Goal: Navigation & Orientation: Find specific page/section

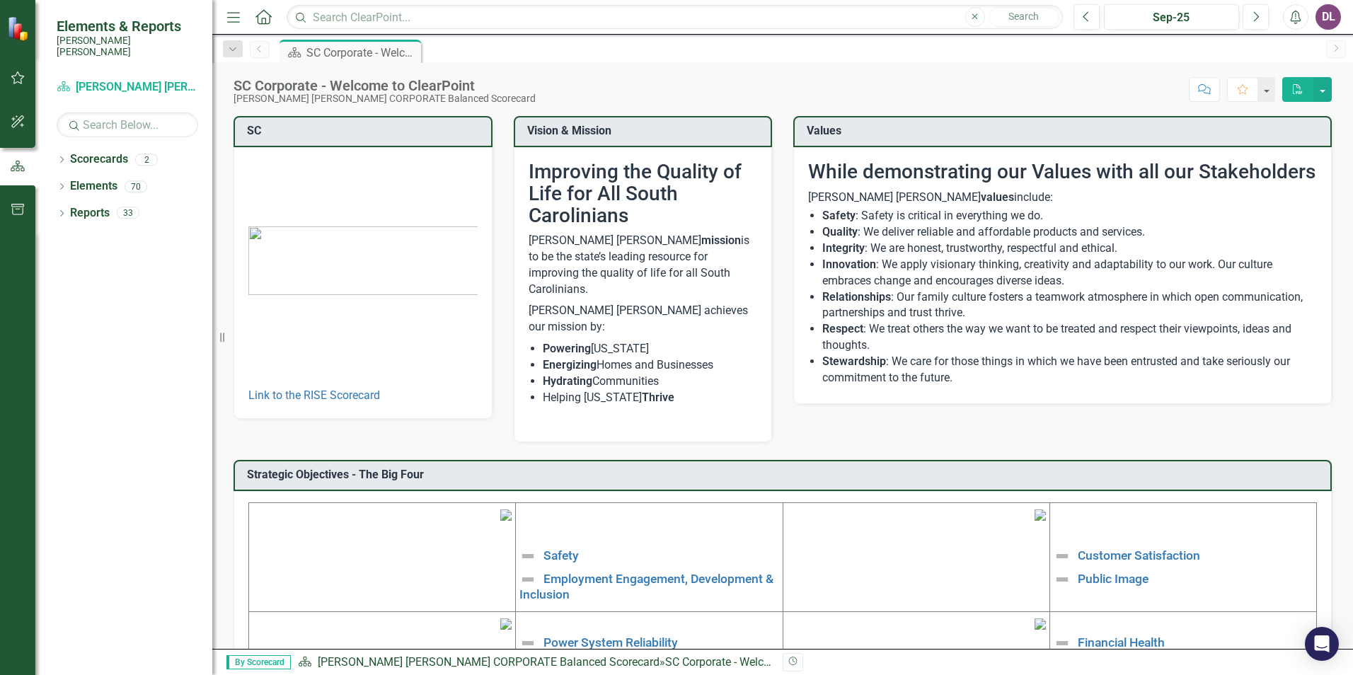
click at [446, 50] on div "Scorecard SC Corporate - Welcome to ClearPoint Pin" at bounding box center [798, 51] width 1042 height 23
click at [373, 54] on div "SC Corporate - Welcome to ClearPoint" at bounding box center [352, 53] width 93 height 18
click at [238, 54] on div "Dropdown" at bounding box center [233, 48] width 20 height 17
click at [371, 46] on div "SC Corporate - Welcome to ClearPoint" at bounding box center [352, 53] width 93 height 18
click at [470, 47] on div "Scorecard SC Corporate - Welcome to ClearPoint Pin" at bounding box center [798, 51] width 1042 height 23
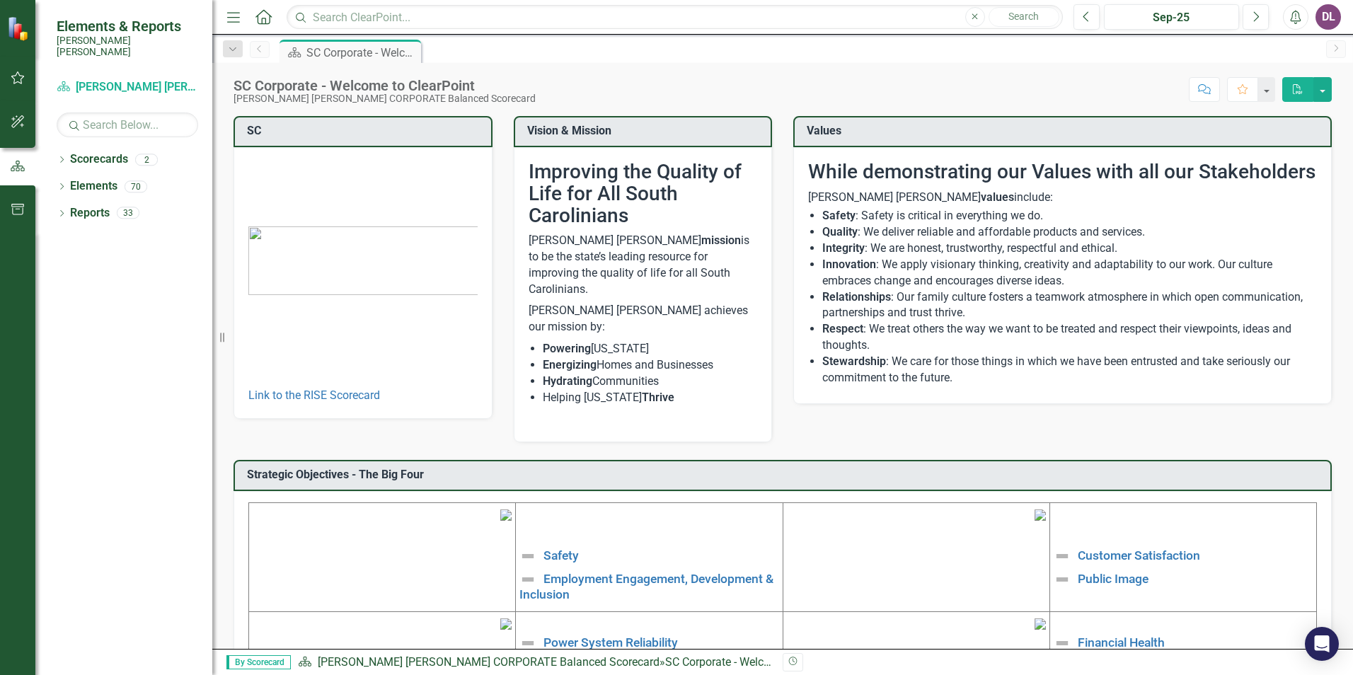
click at [13, 79] on button "button" at bounding box center [18, 79] width 32 height 30
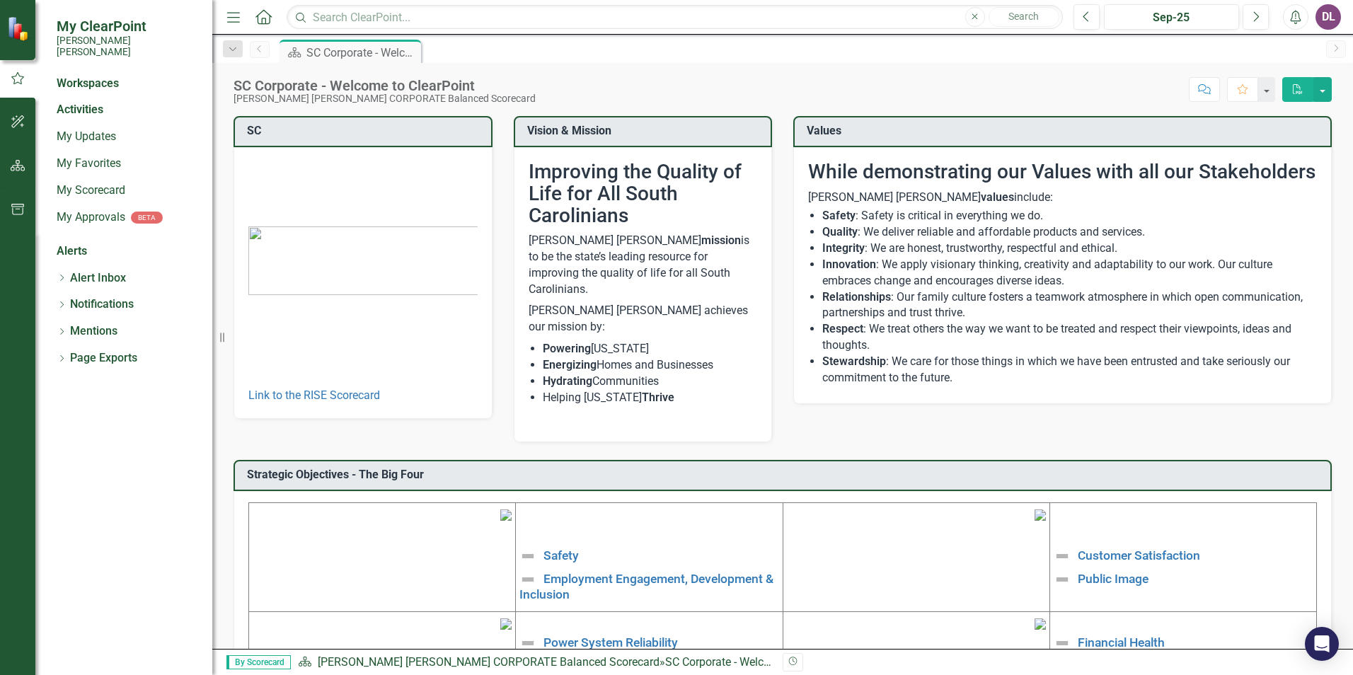
click at [12, 79] on icon "button" at bounding box center [18, 78] width 16 height 13
click at [110, 102] on link "My Workspace" at bounding box center [128, 110] width 142 height 16
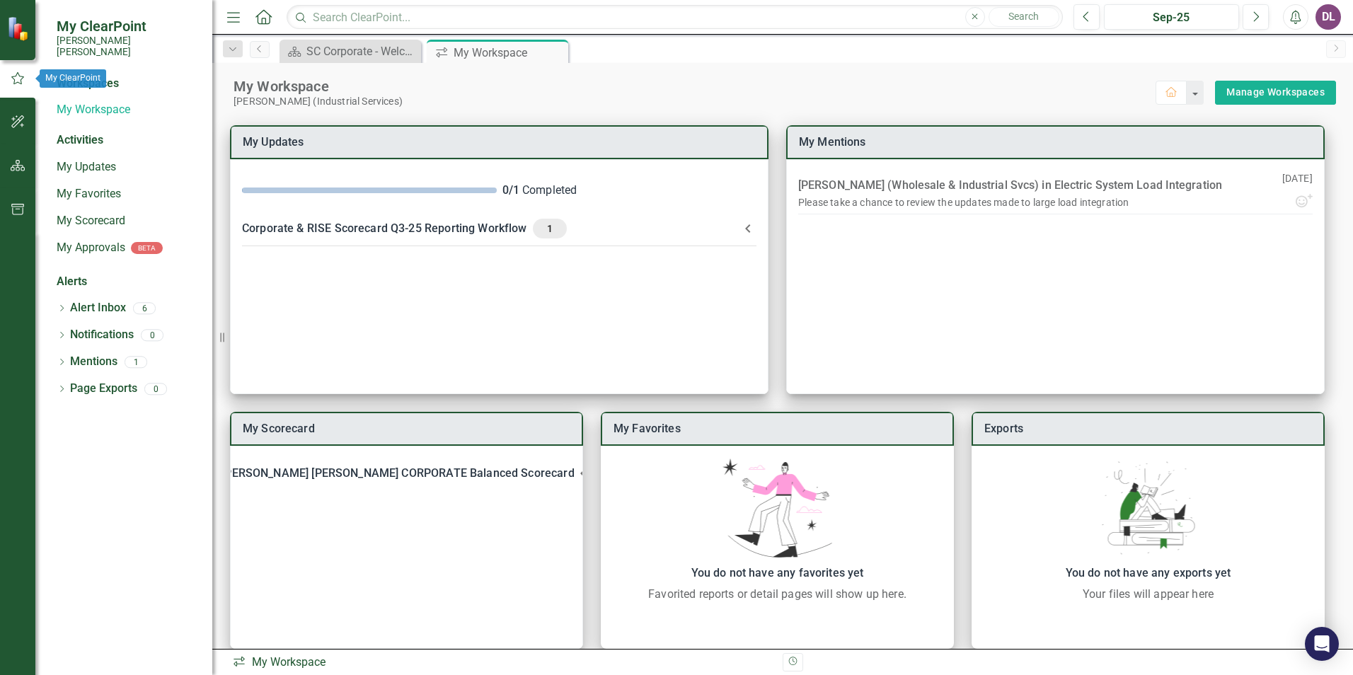
click at [6, 84] on button "button" at bounding box center [17, 78] width 35 height 23
click at [96, 103] on link "My Workspace" at bounding box center [128, 110] width 142 height 16
click at [102, 76] on div "Workspaces" at bounding box center [88, 84] width 62 height 16
click at [90, 102] on link "My Workspace" at bounding box center [128, 110] width 142 height 16
click at [465, 31] on div "Menu Home Search Close Search Previous Sep-25 Next Alerts DL User Edit Profile …" at bounding box center [782, 17] width 1141 height 35
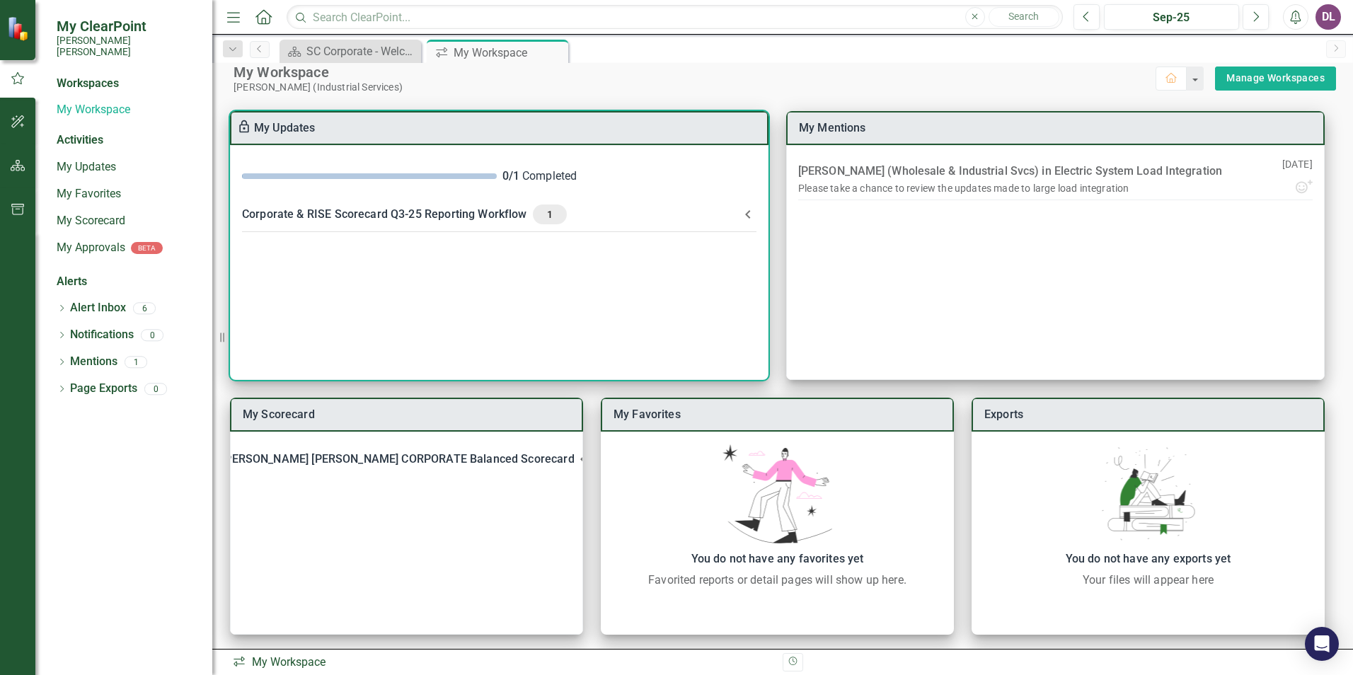
scroll to position [18, 0]
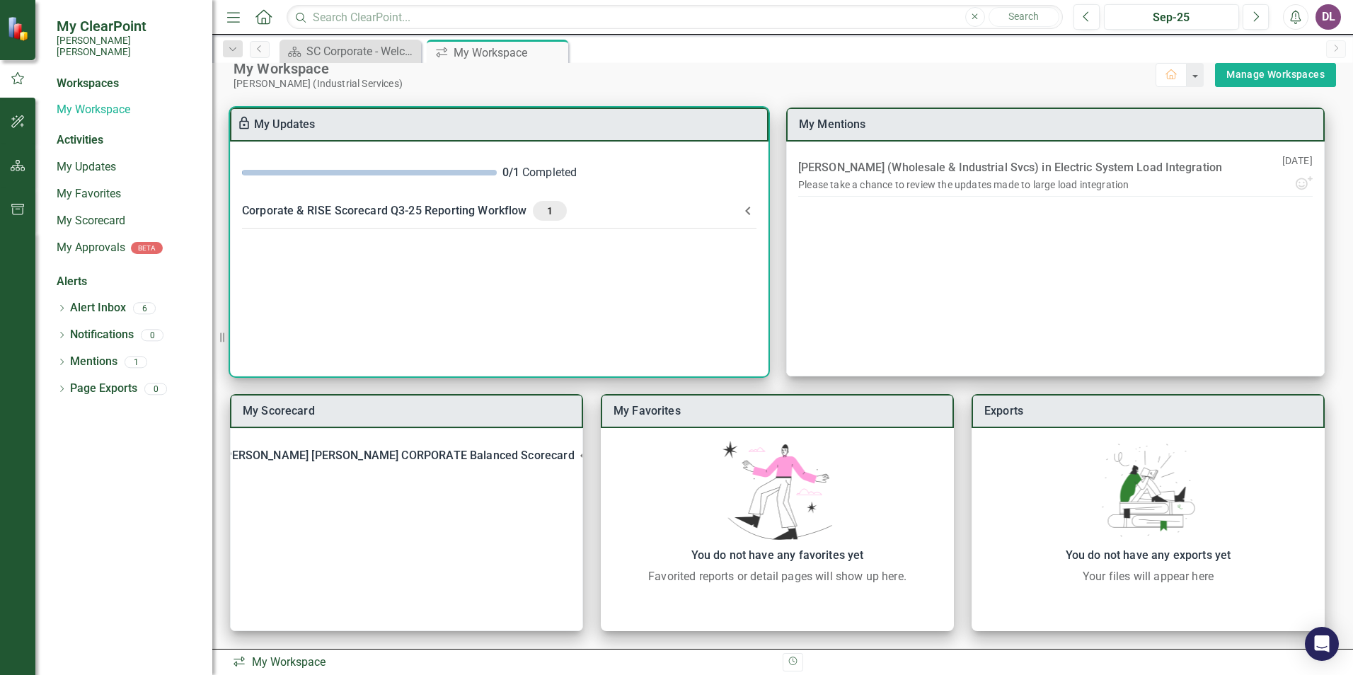
click at [744, 210] on icon at bounding box center [747, 210] width 17 height 17
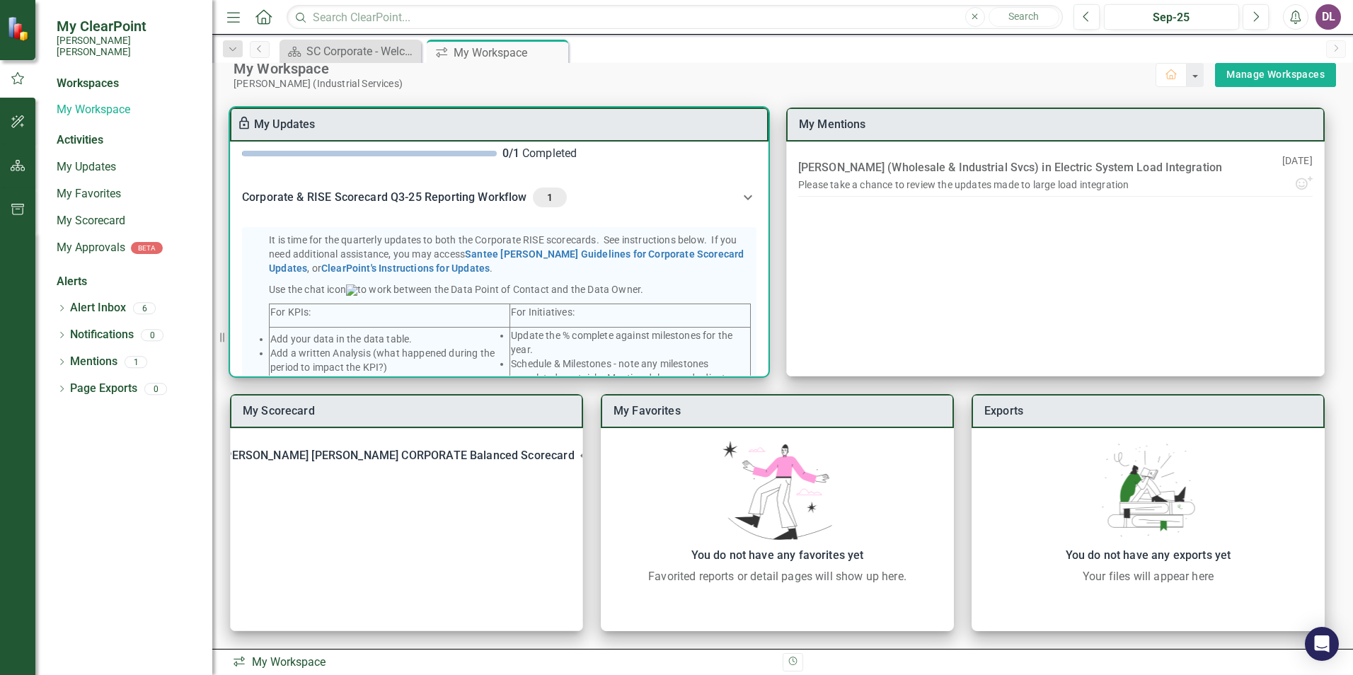
scroll to position [0, 0]
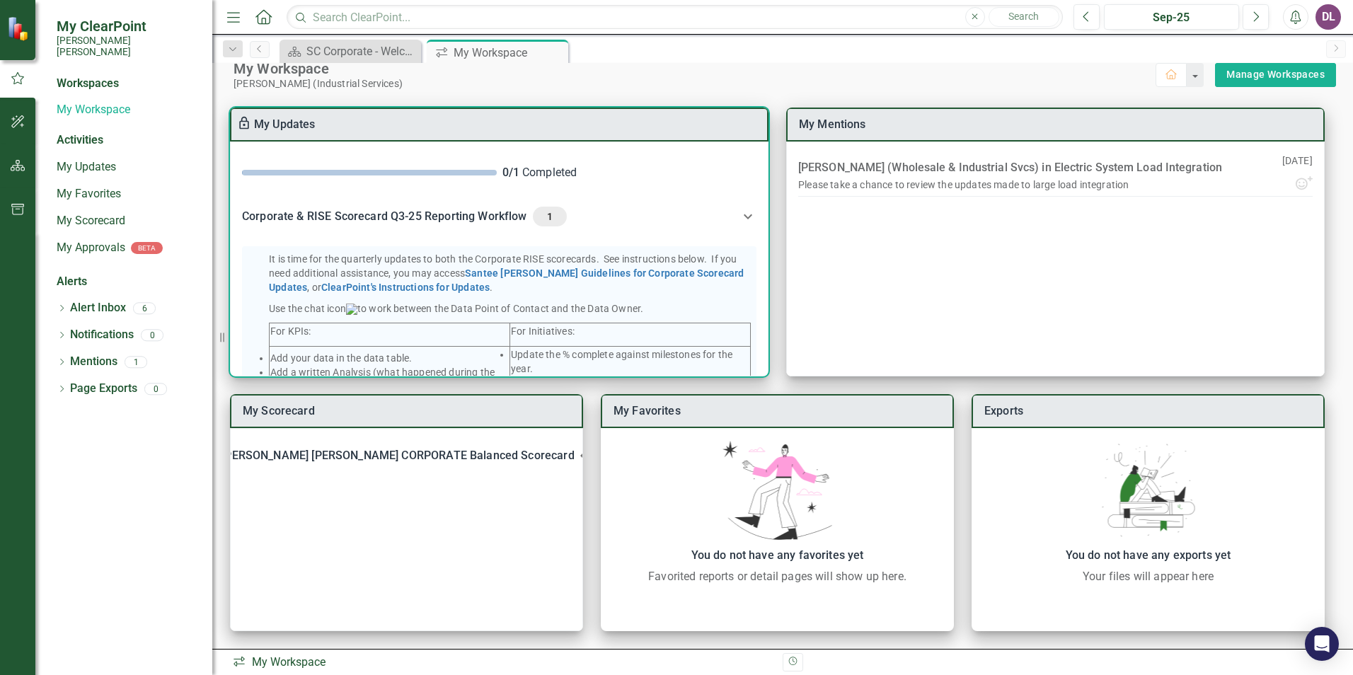
click at [550, 214] on span "1" at bounding box center [549, 216] width 23 height 13
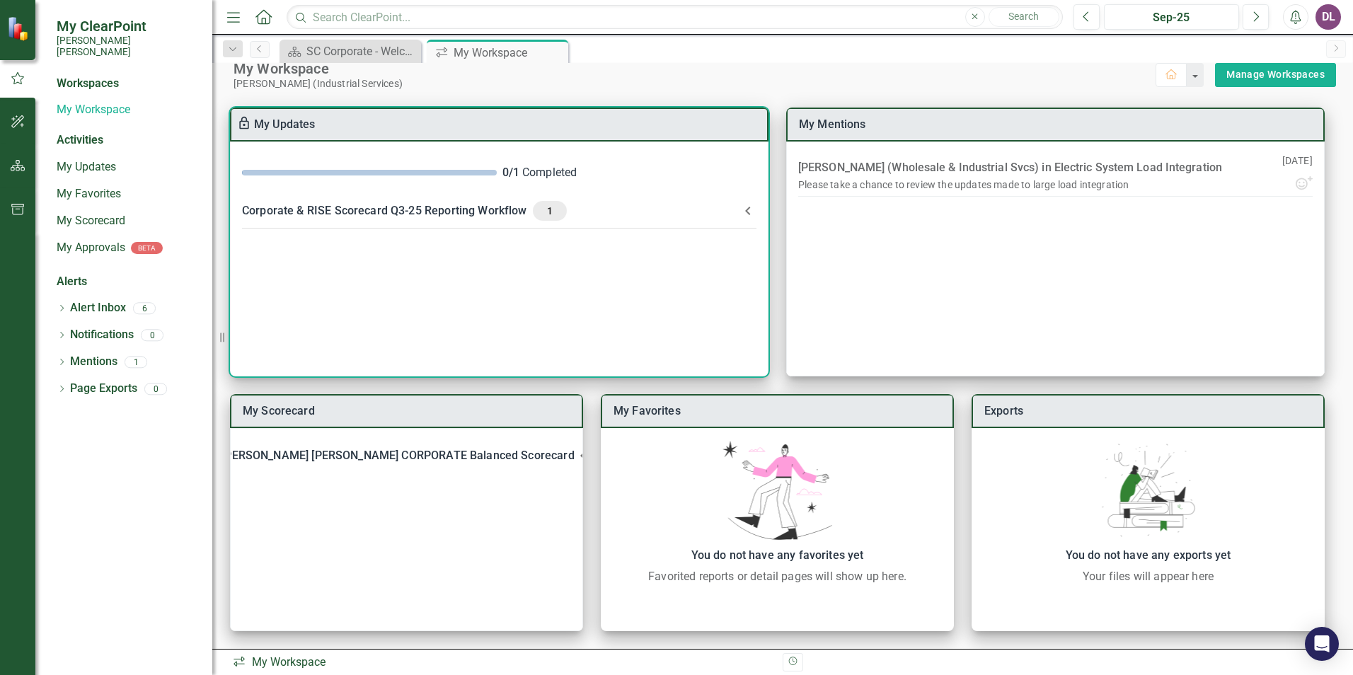
click at [556, 214] on span "1" at bounding box center [549, 210] width 23 height 13
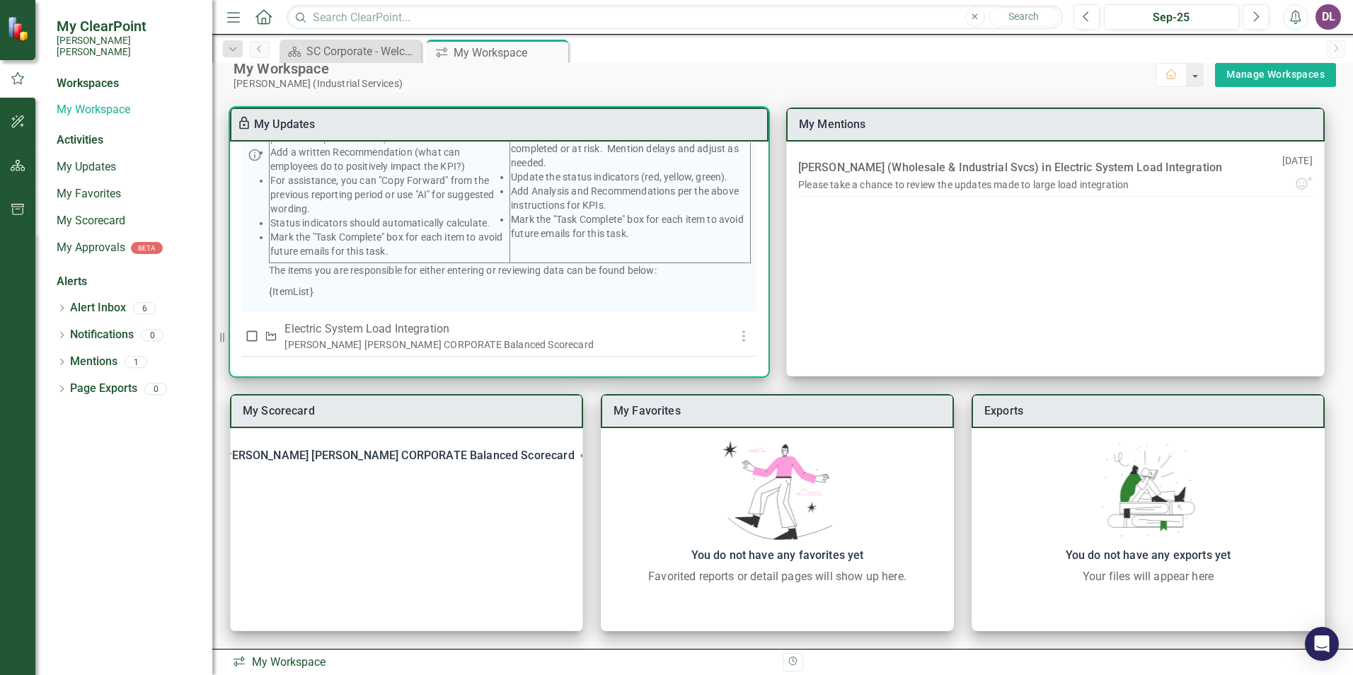
scroll to position [267, 0]
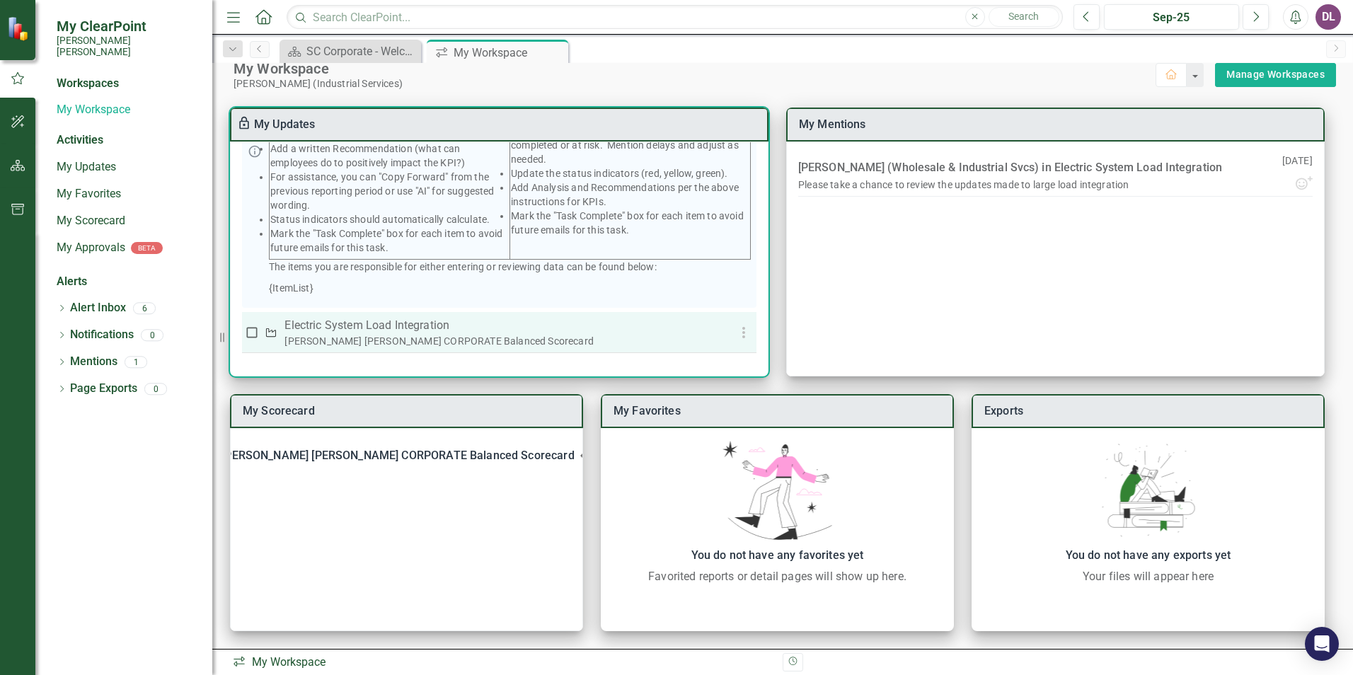
click at [495, 337] on div "[PERSON_NAME] [PERSON_NAME] CORPORATE Balanced Scorecard" at bounding box center [498, 341] width 428 height 14
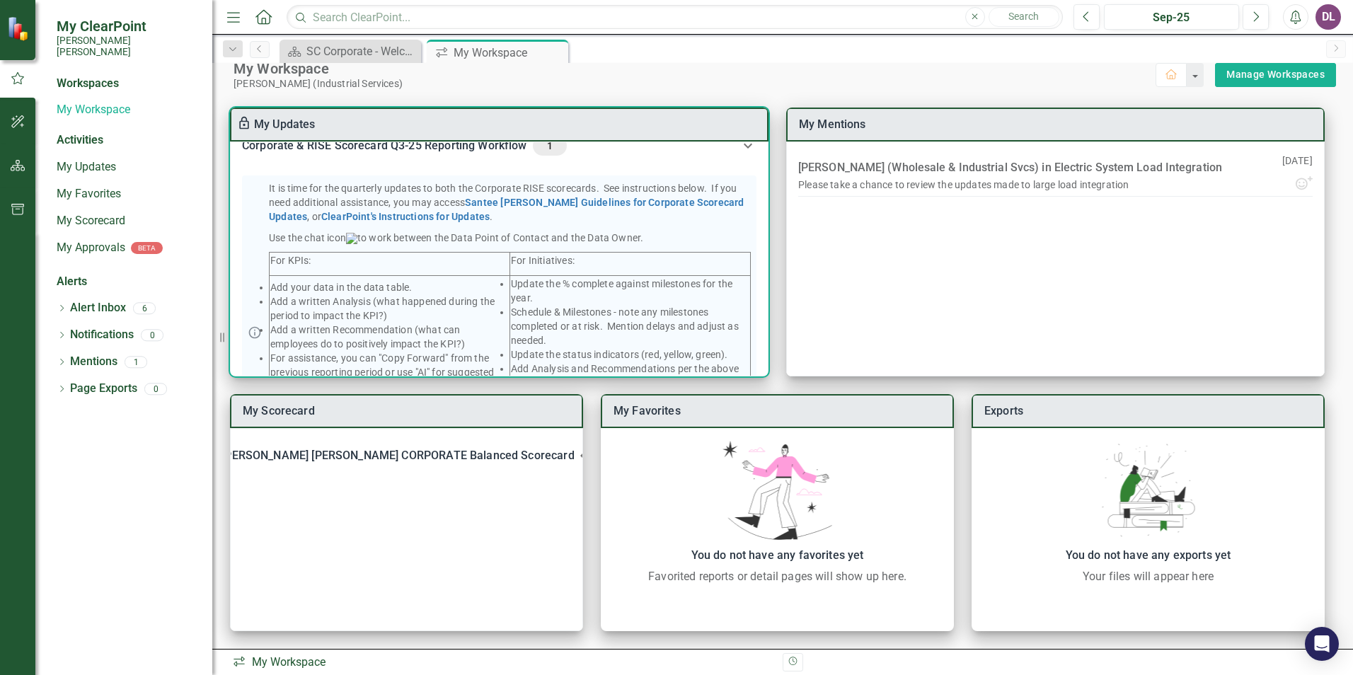
scroll to position [0, 0]
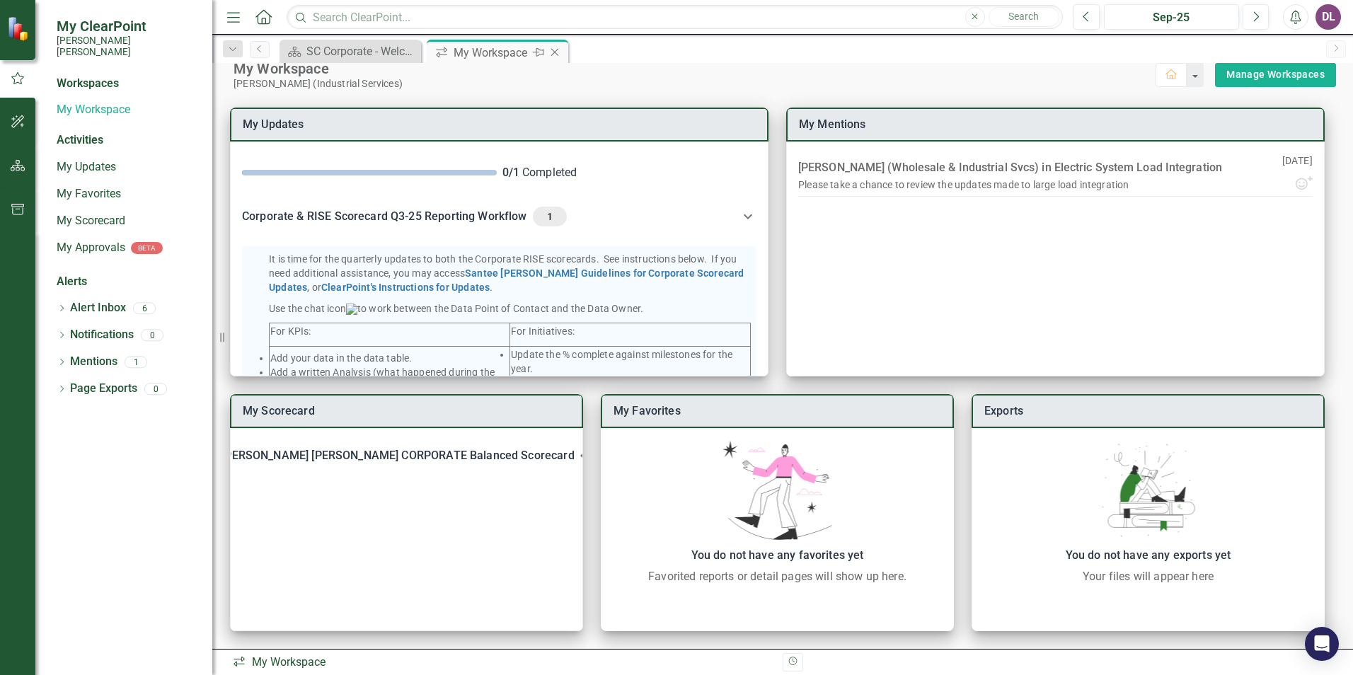
click at [516, 45] on div "My Workspace" at bounding box center [492, 53] width 76 height 18
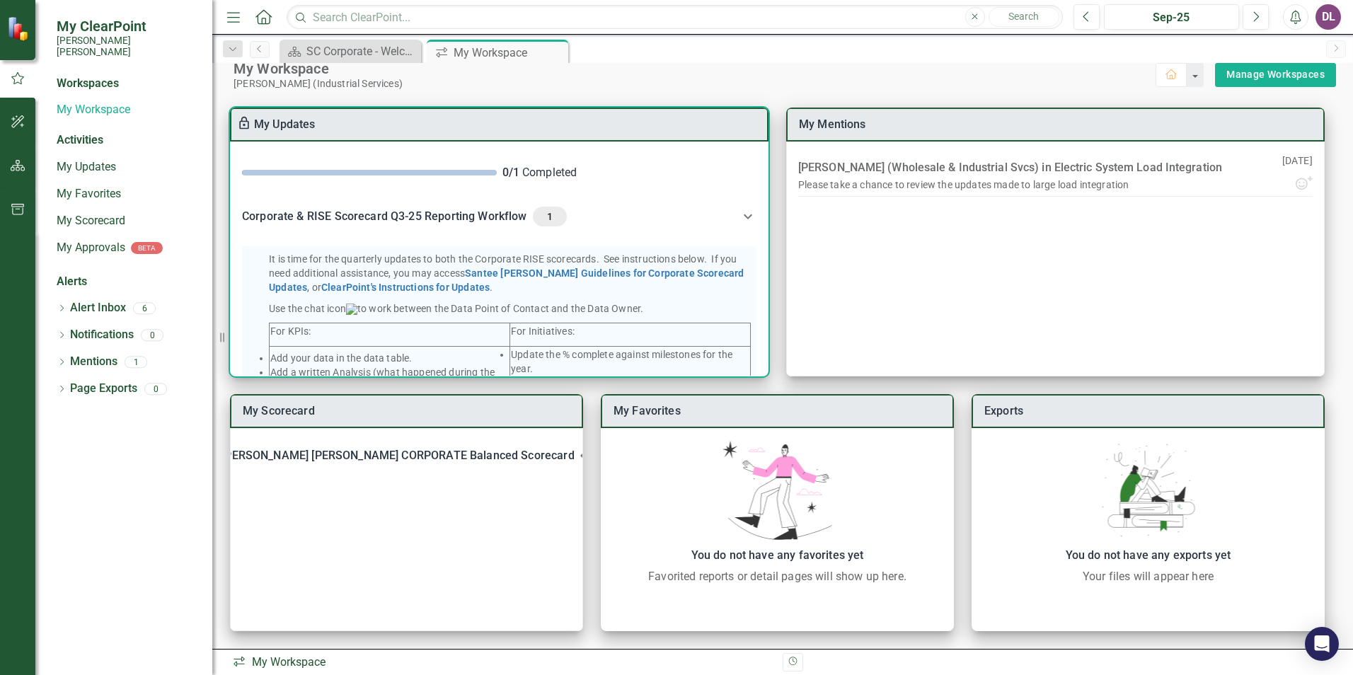
click at [744, 217] on icon at bounding box center [748, 216] width 8 height 5
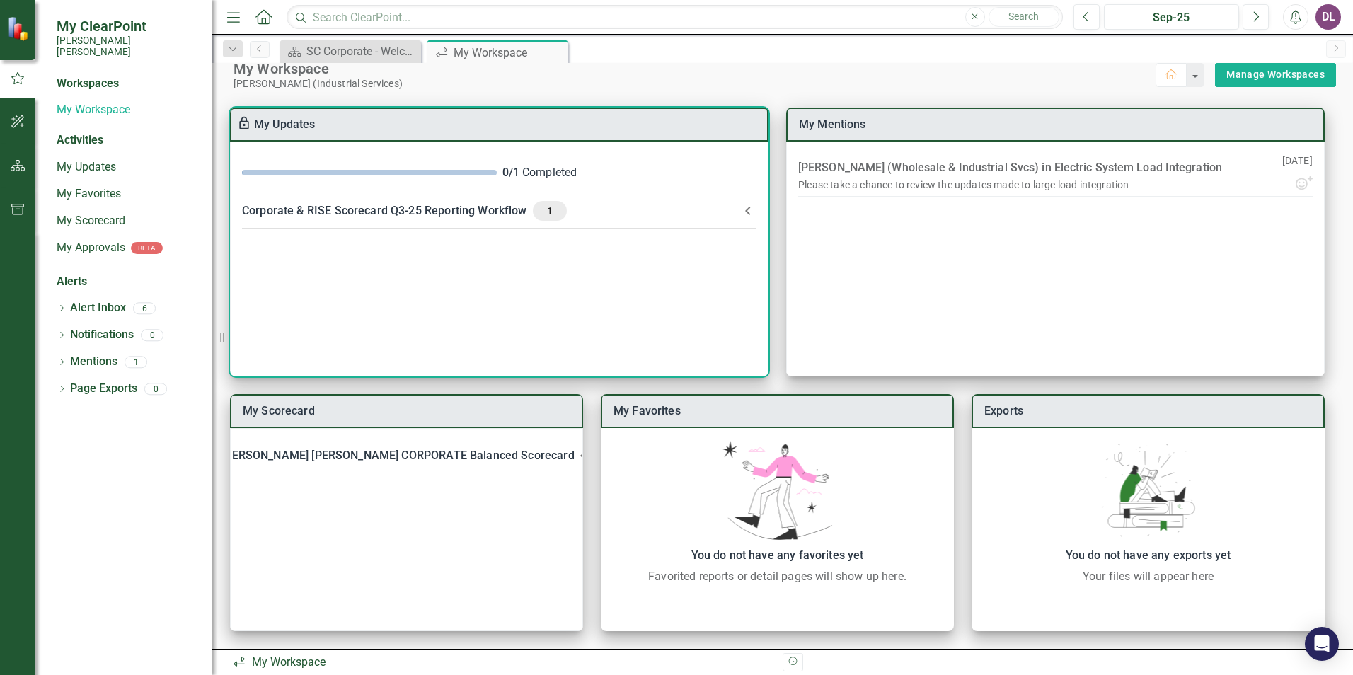
click at [744, 217] on icon at bounding box center [747, 210] width 17 height 17
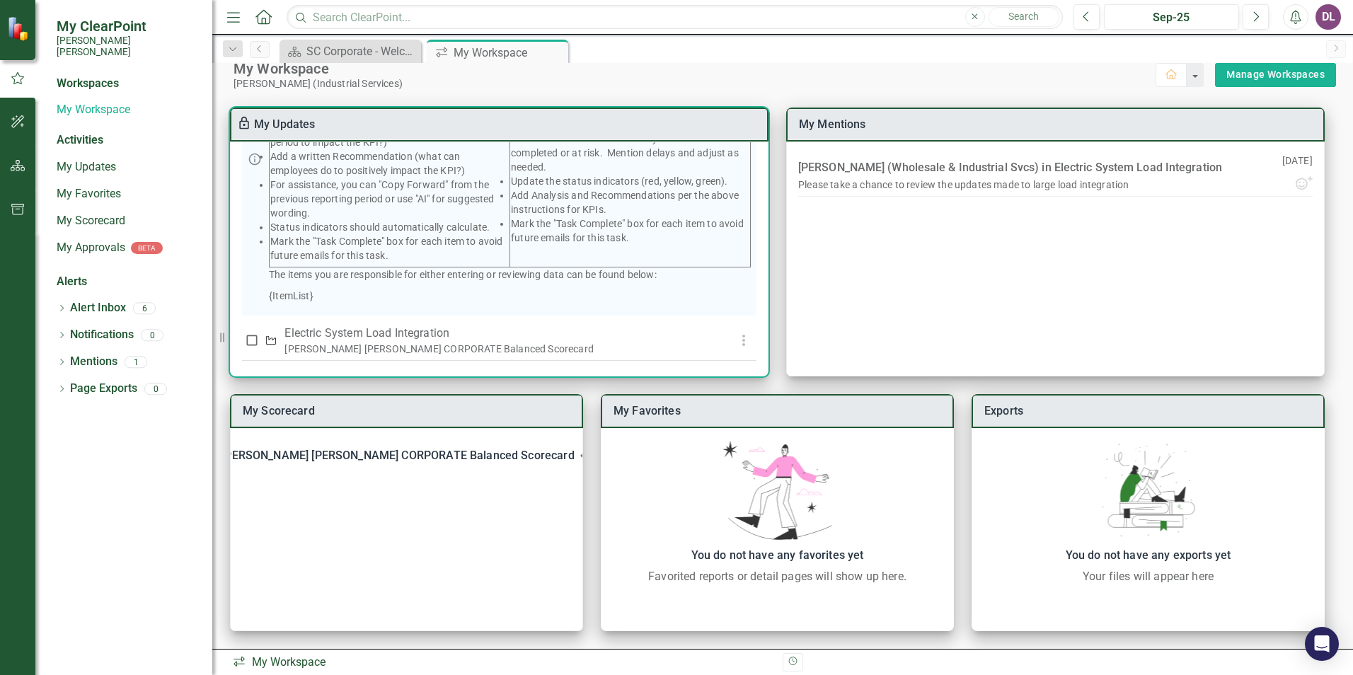
scroll to position [267, 0]
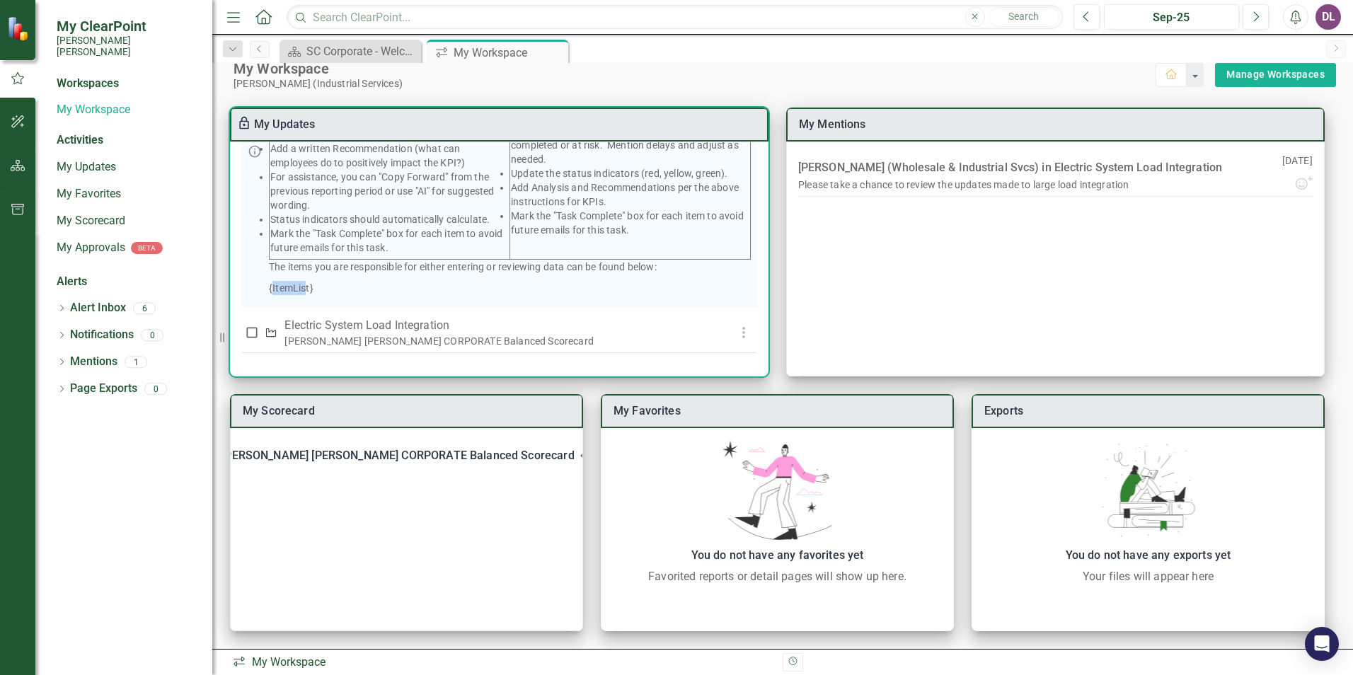
drag, startPoint x: 306, startPoint y: 285, endPoint x: 272, endPoint y: 287, distance: 34.0
click at [272, 287] on p "{ItemList}" at bounding box center [510, 288] width 482 height 14
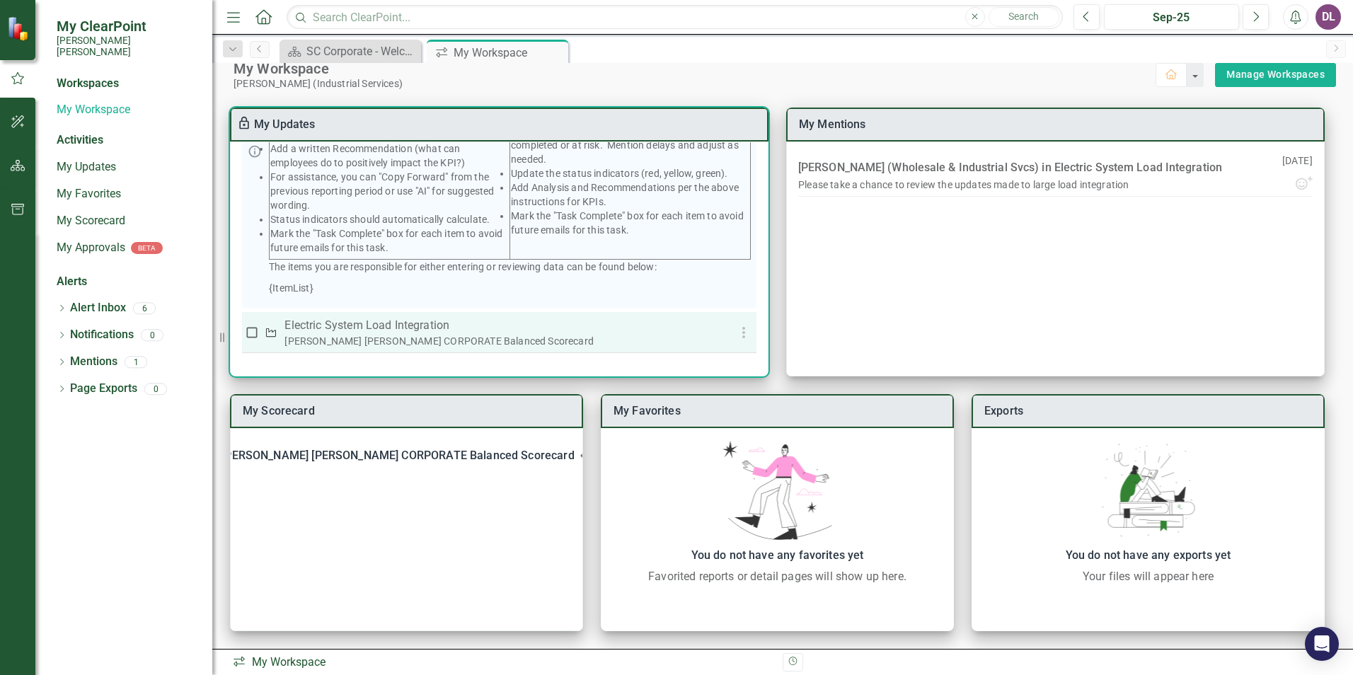
click at [650, 343] on div "[PERSON_NAME] [PERSON_NAME] CORPORATE Balanced Scorecard" at bounding box center [498, 341] width 428 height 14
click at [737, 330] on icon "button" at bounding box center [743, 332] width 17 height 17
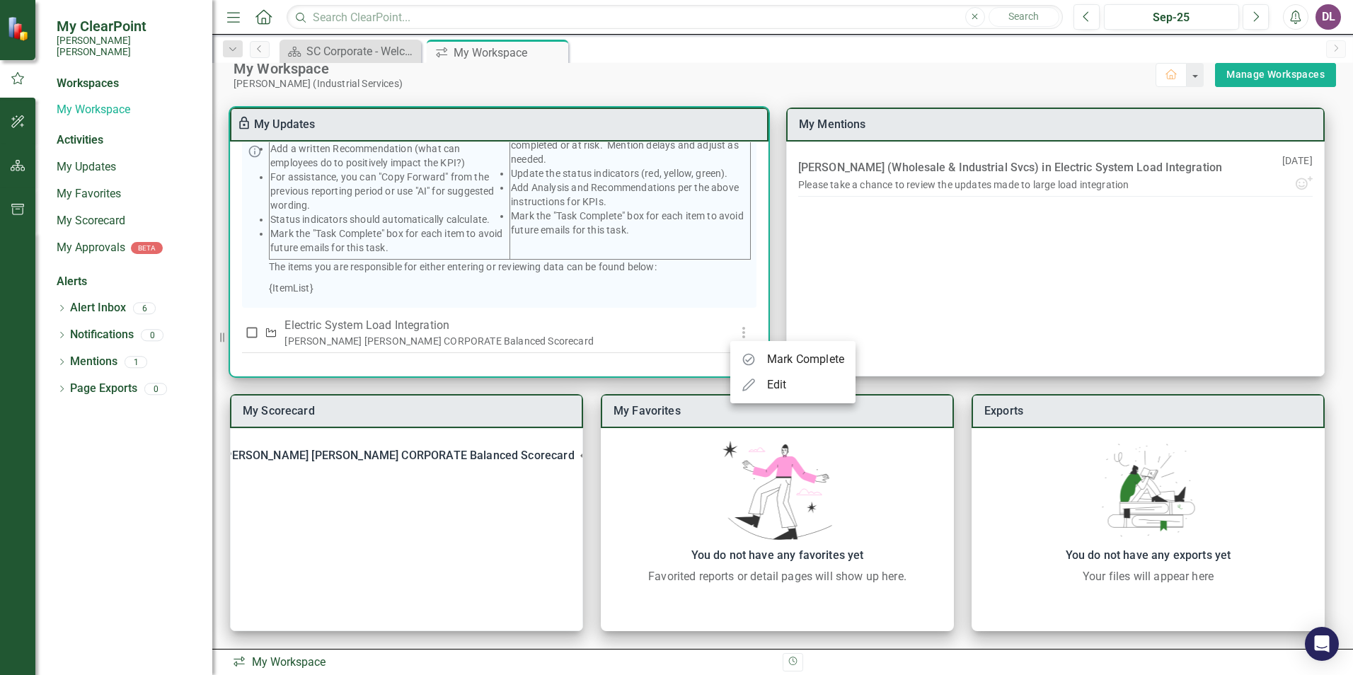
click at [775, 292] on div at bounding box center [676, 337] width 1353 height 675
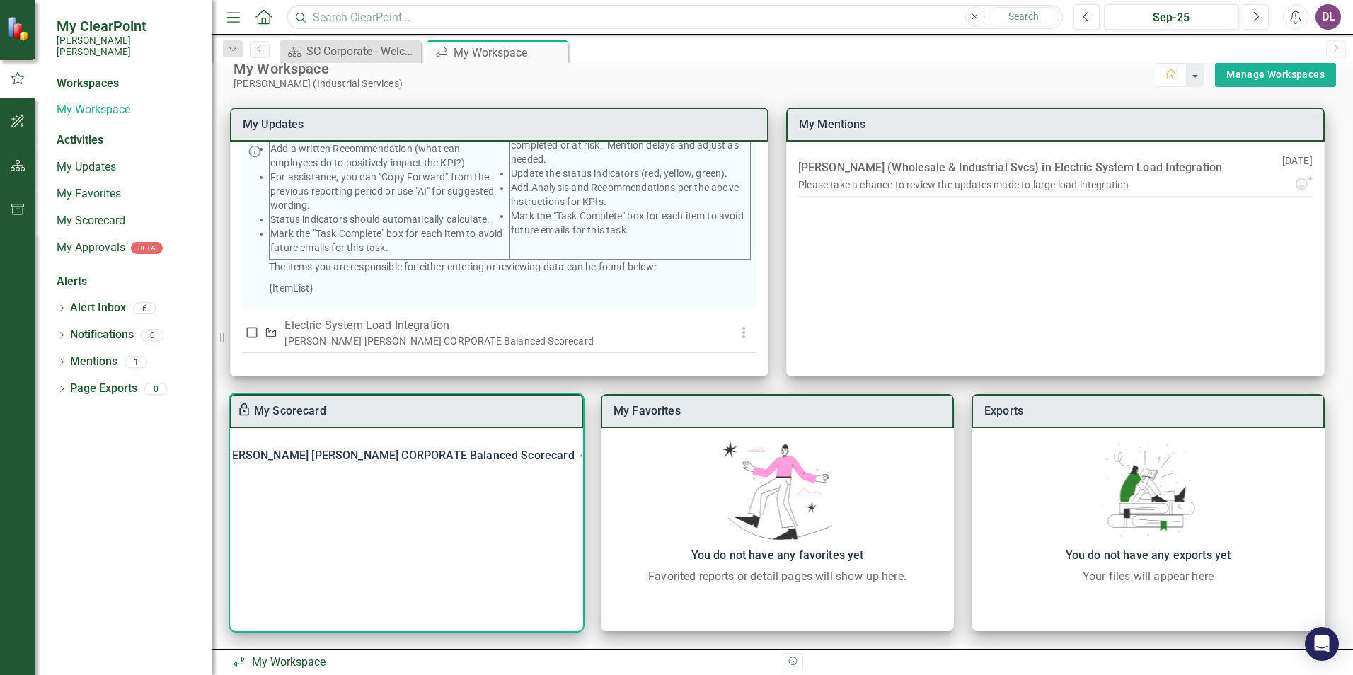
click at [552, 456] on div "[PERSON_NAME] [PERSON_NAME] CORPORATE Balanced Scorecard" at bounding box center [397, 456] width 352 height 20
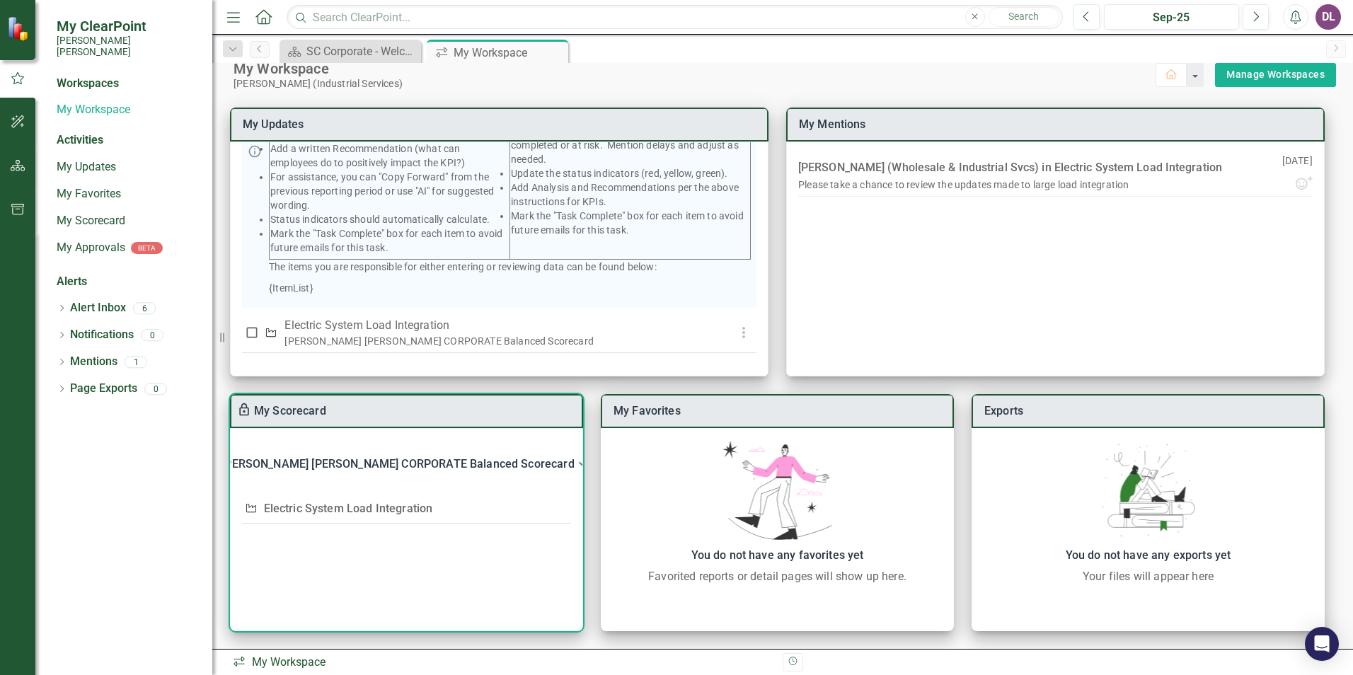
click at [421, 519] on td "Electric System Load Integration" at bounding box center [357, 509] width 197 height 30
click at [403, 513] on link "Electric System Load Integration" at bounding box center [348, 508] width 169 height 13
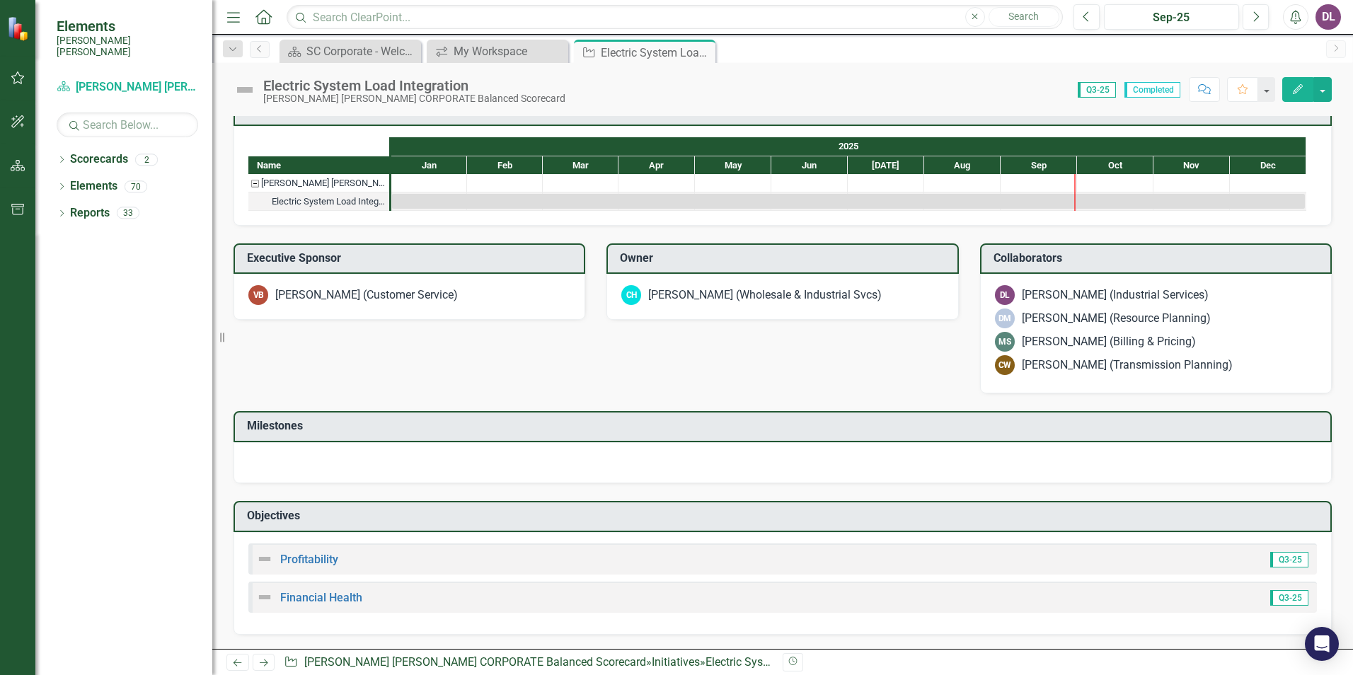
scroll to position [637, 0]
click at [587, 192] on div at bounding box center [581, 183] width 76 height 18
click at [424, 192] on div at bounding box center [429, 183] width 76 height 18
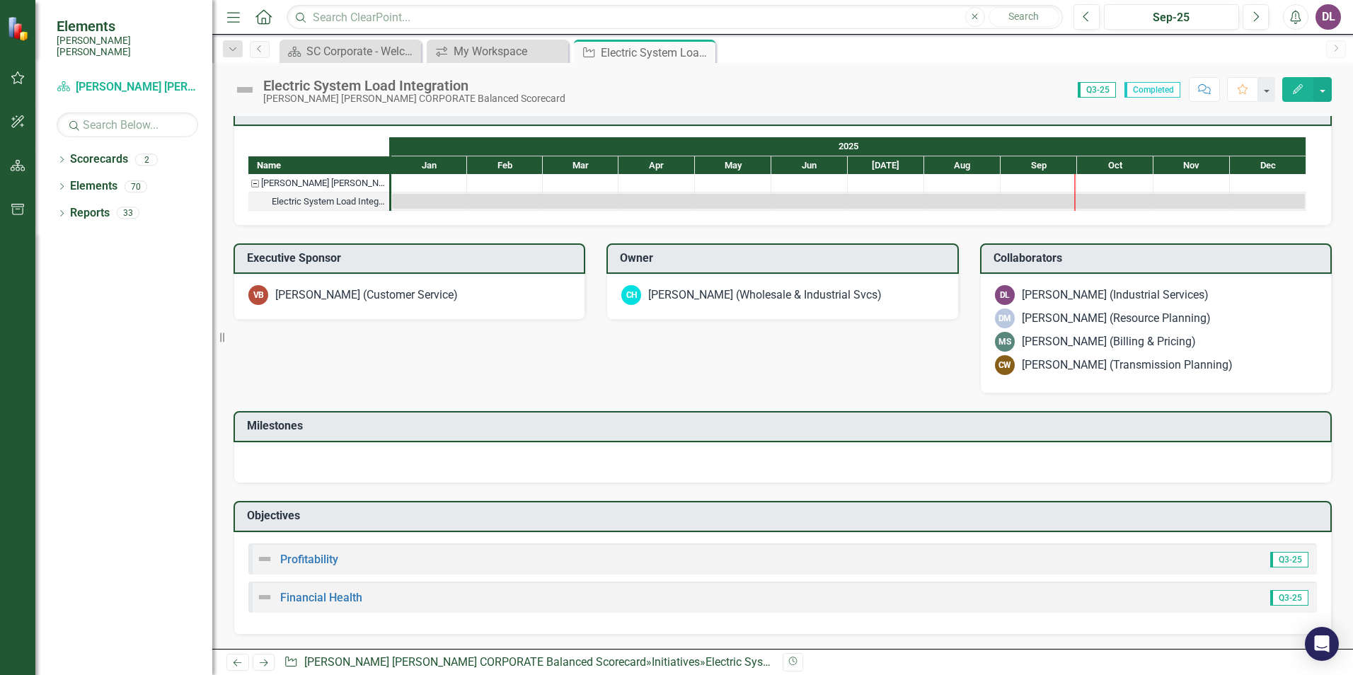
click at [244, 88] on img at bounding box center [244, 90] width 23 height 23
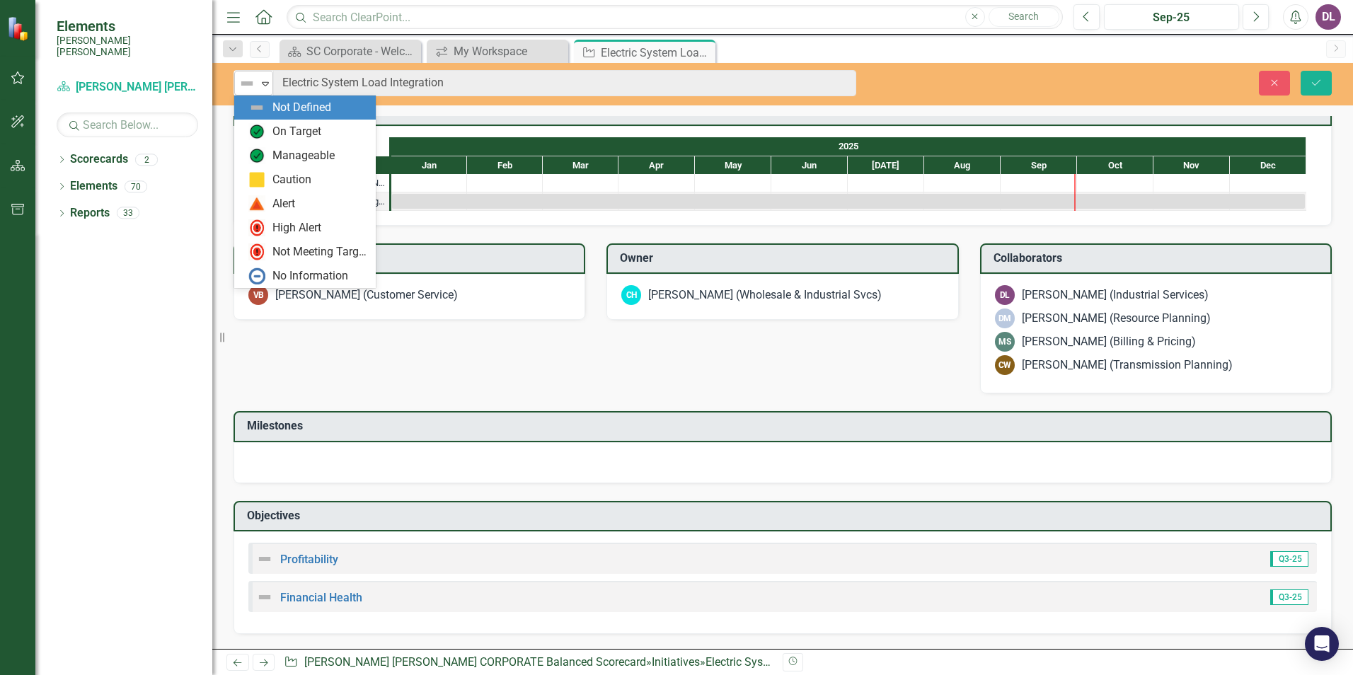
click at [270, 82] on icon "Expand" at bounding box center [265, 83] width 14 height 11
click at [486, 116] on h3 "[PERSON_NAME] Chart" at bounding box center [785, 109] width 1076 height 13
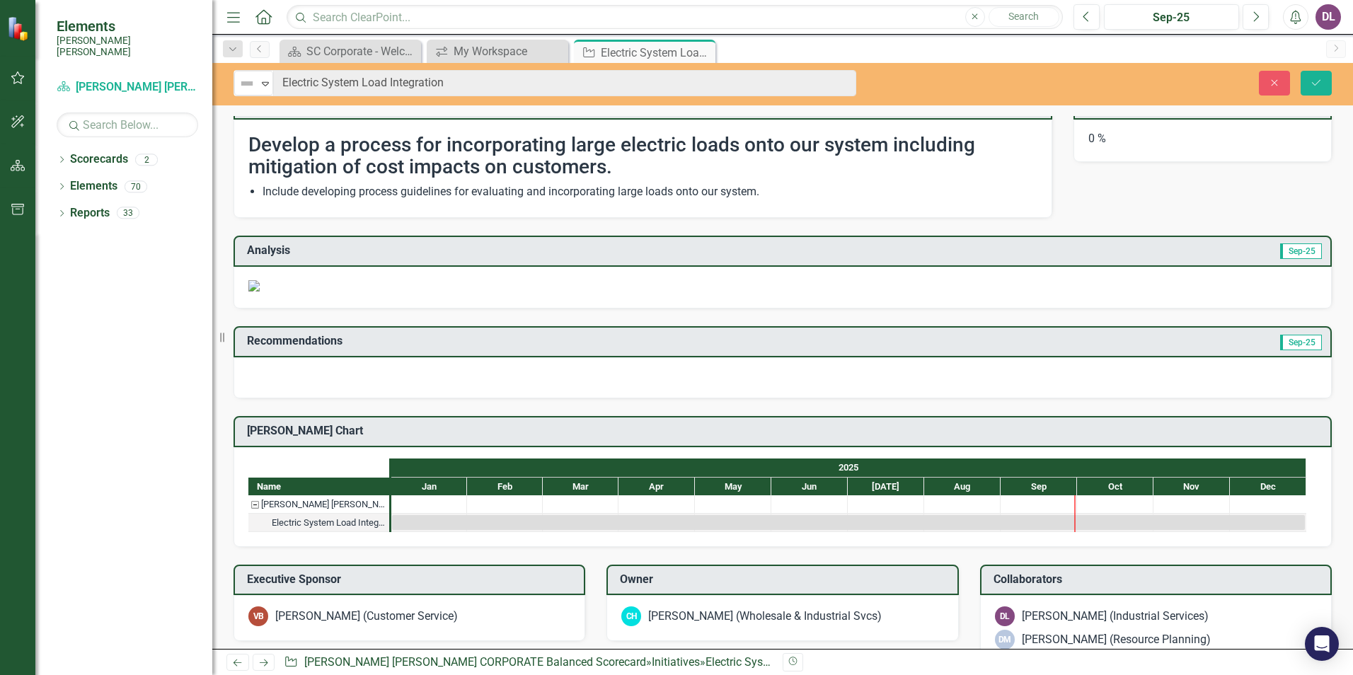
scroll to position [0, 0]
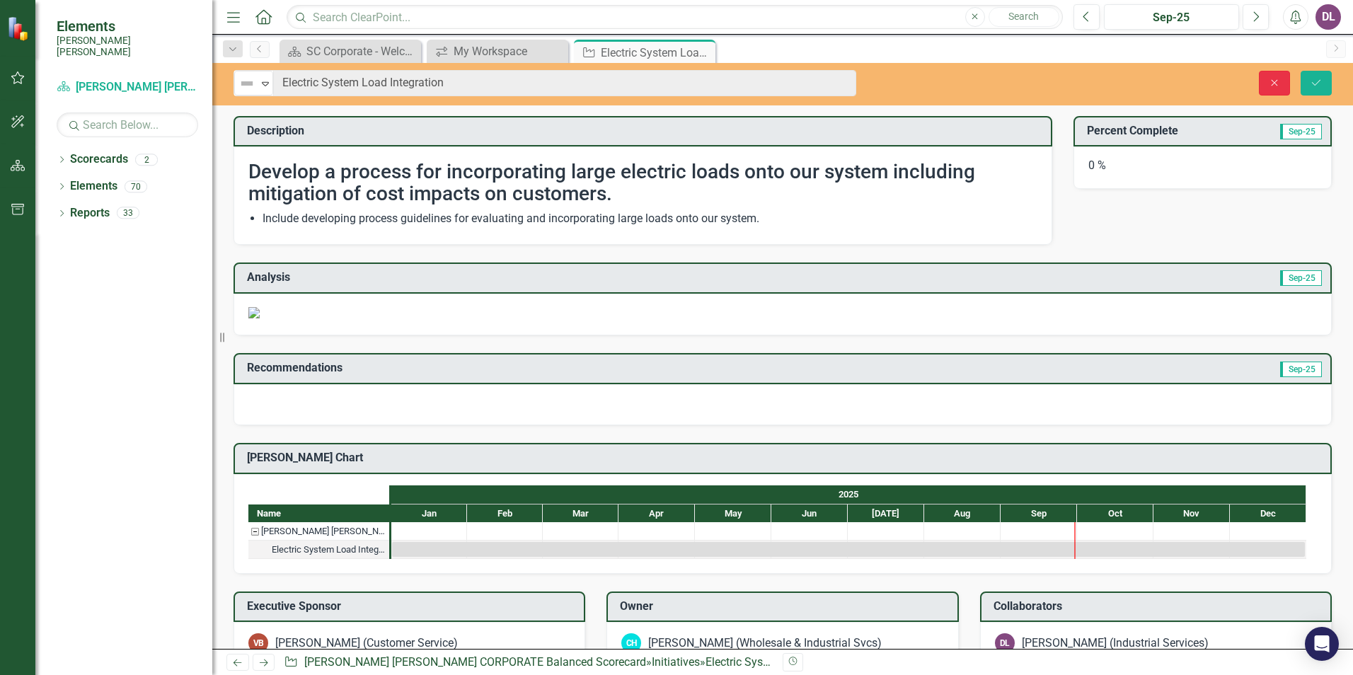
click at [1269, 86] on icon "Close" at bounding box center [1274, 83] width 13 height 10
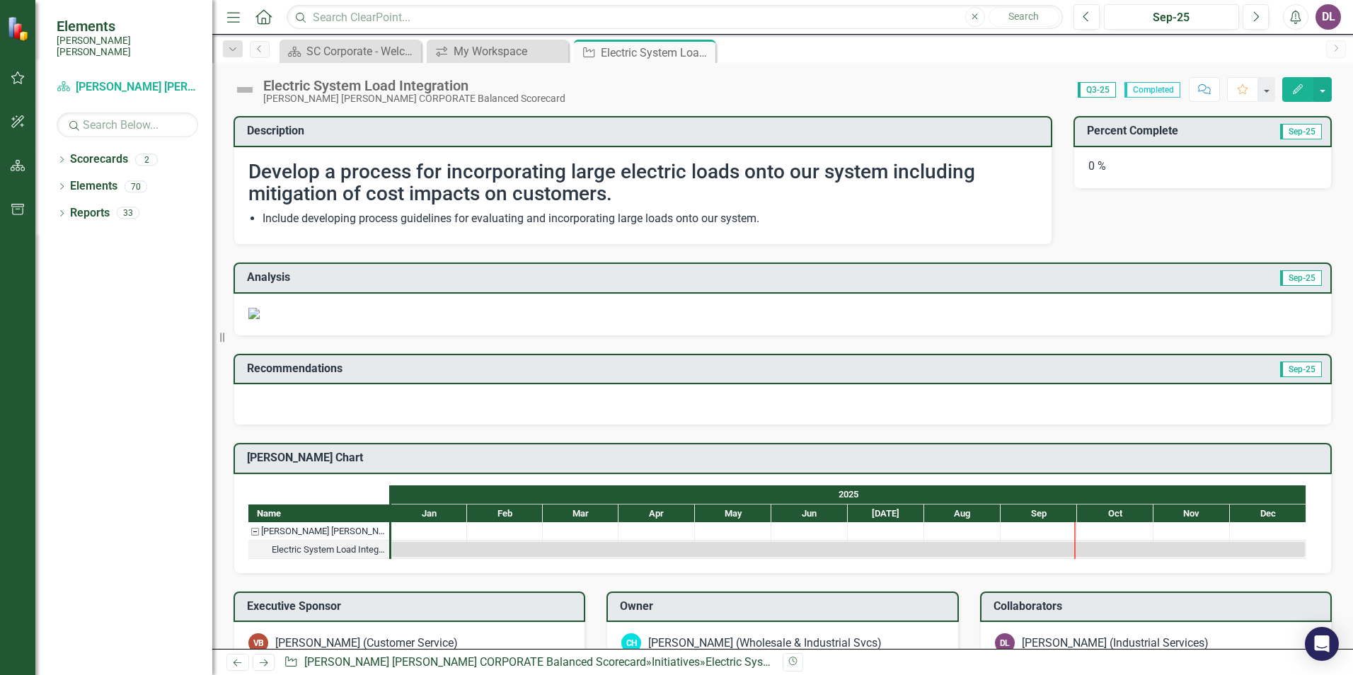
click at [1235, 163] on div "0 %" at bounding box center [1202, 168] width 259 height 42
click at [1085, 165] on div "0 %" at bounding box center [1202, 168] width 259 height 42
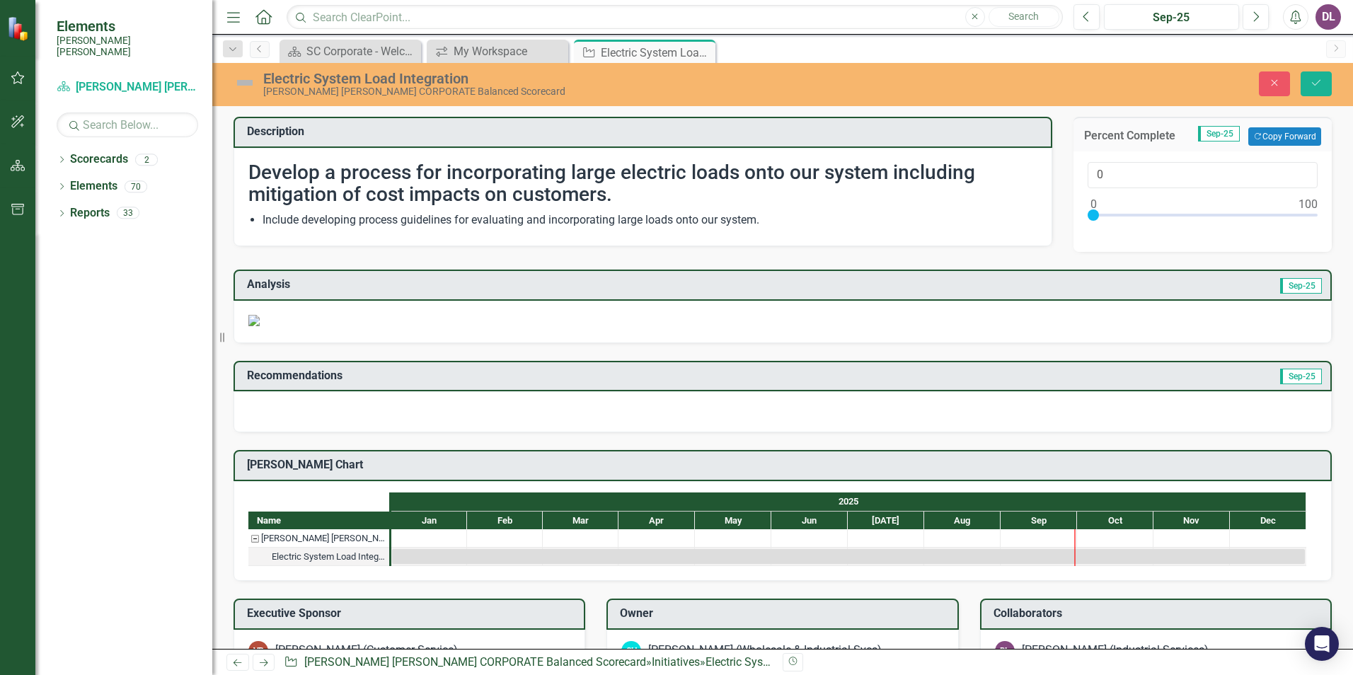
click at [1205, 296] on td "Sep-25" at bounding box center [1054, 286] width 538 height 23
click at [260, 326] on img at bounding box center [253, 320] width 11 height 11
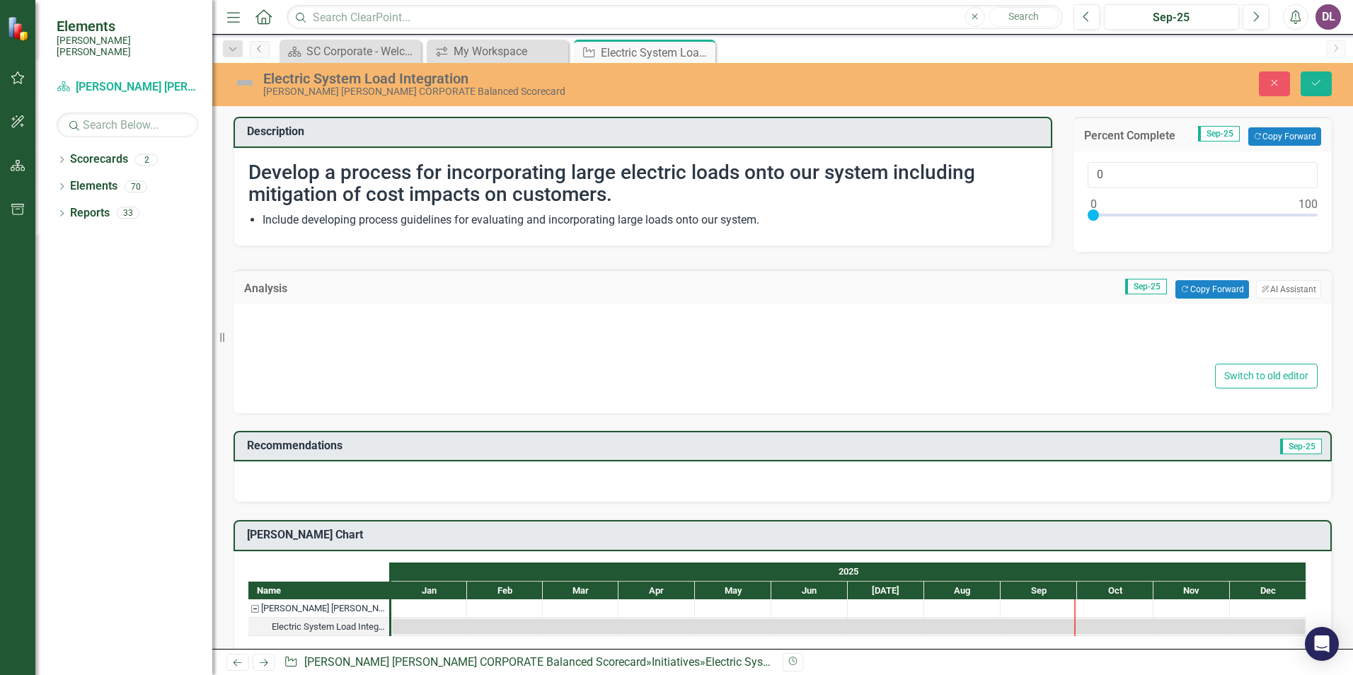
type textarea "<p><img src="documents/district7637/images/mceclip3%20v7.png"></p>"
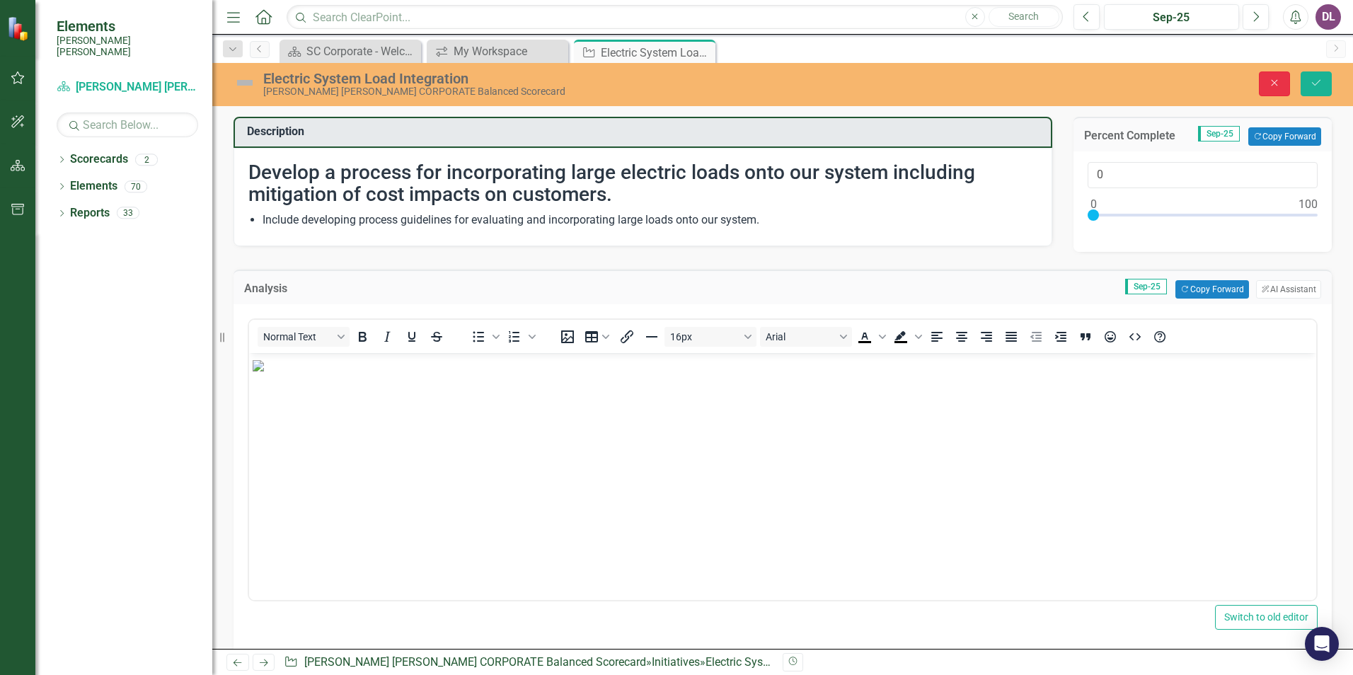
click at [1260, 80] on button "Close" at bounding box center [1274, 83] width 31 height 25
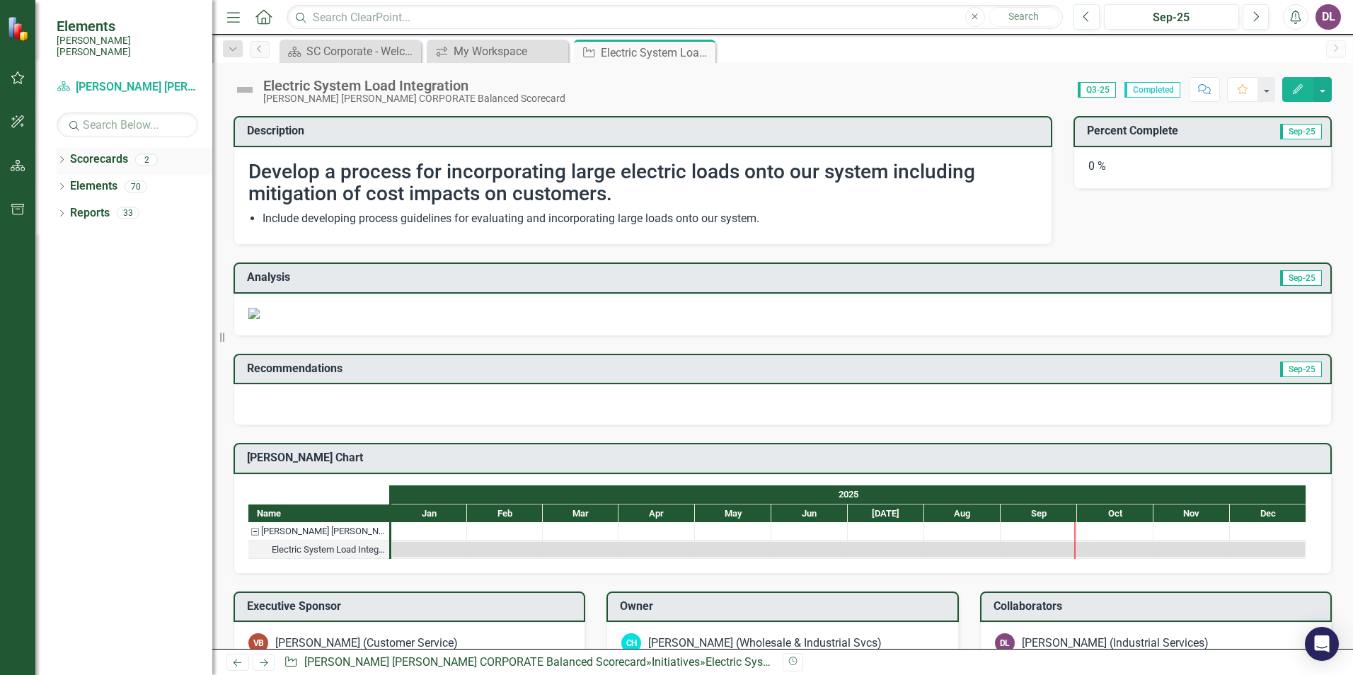
click at [64, 157] on icon "Dropdown" at bounding box center [62, 161] width 10 height 8
click at [64, 154] on icon "Dropdown" at bounding box center [60, 159] width 8 height 10
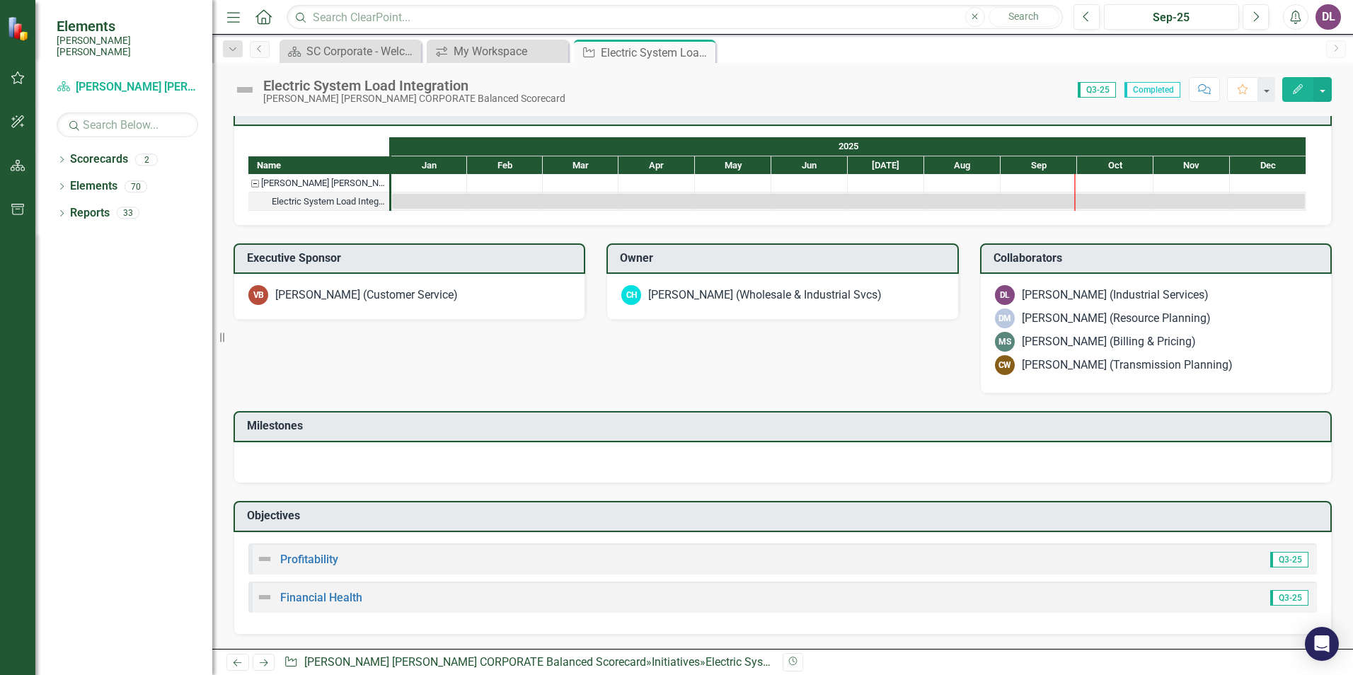
scroll to position [825, 0]
click at [688, 464] on div at bounding box center [782, 462] width 1098 height 41
click at [1004, 91] on div "Score: 0.00 Q3-25 Completed Comment Favorite Edit" at bounding box center [951, 89] width 759 height 24
click at [425, 181] on div at bounding box center [429, 183] width 76 height 18
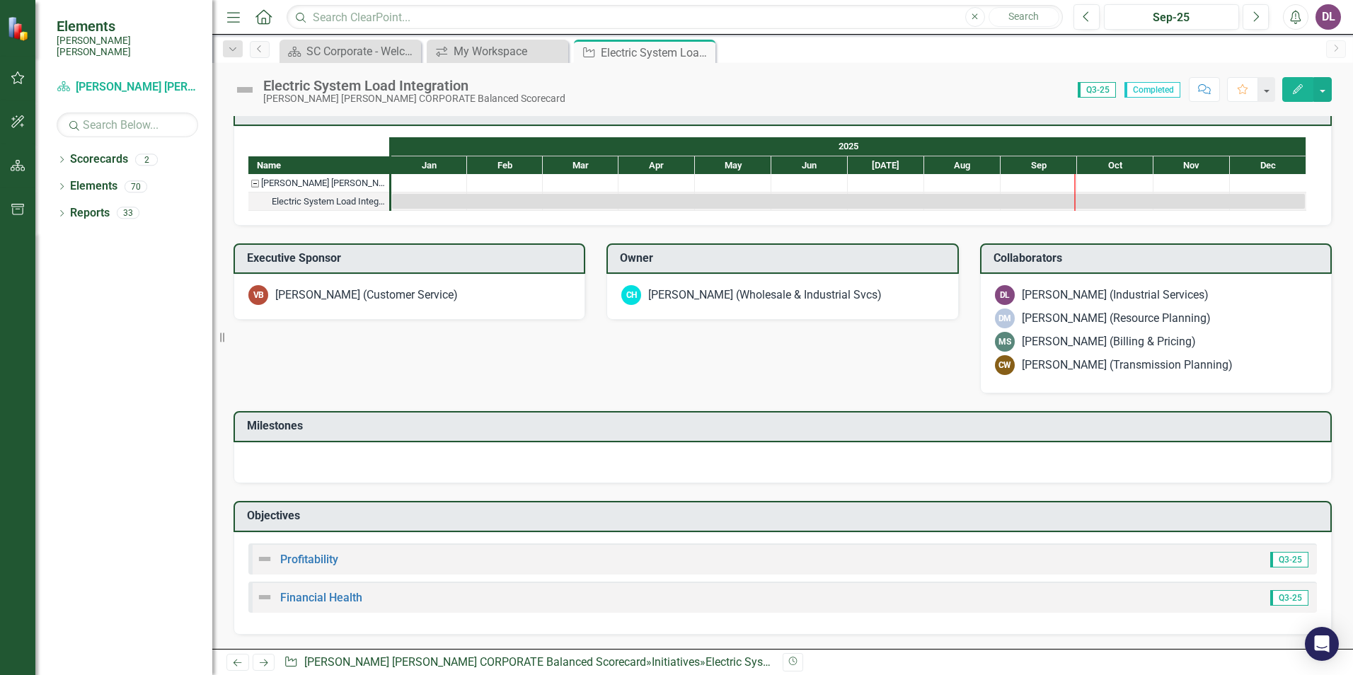
click at [425, 181] on div at bounding box center [429, 183] width 76 height 18
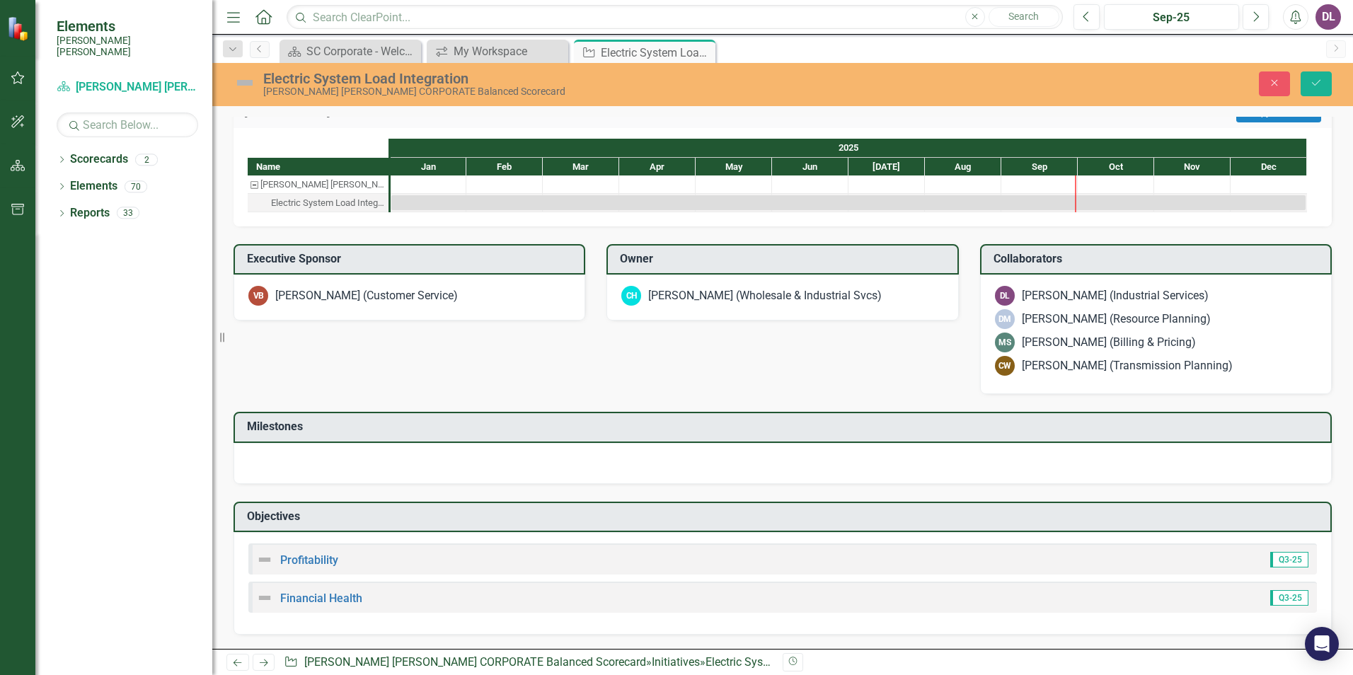
click at [500, 180] on div at bounding box center [504, 184] width 76 height 18
click at [808, 420] on h3 "Milestones" at bounding box center [785, 426] width 1076 height 13
click at [798, 371] on div "Description Develop a process for incorporating large electric loads onto our s…" at bounding box center [782, 191] width 1119 height 887
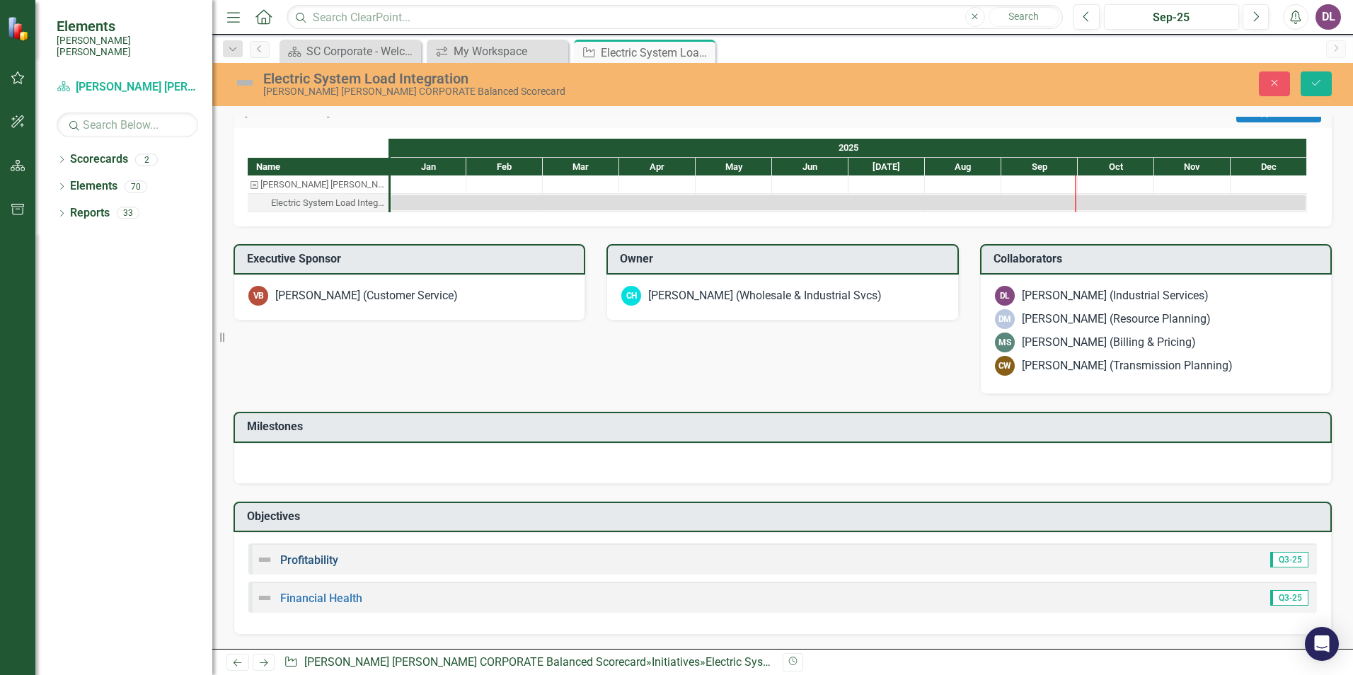
click at [297, 560] on link "Profitability" at bounding box center [309, 559] width 58 height 13
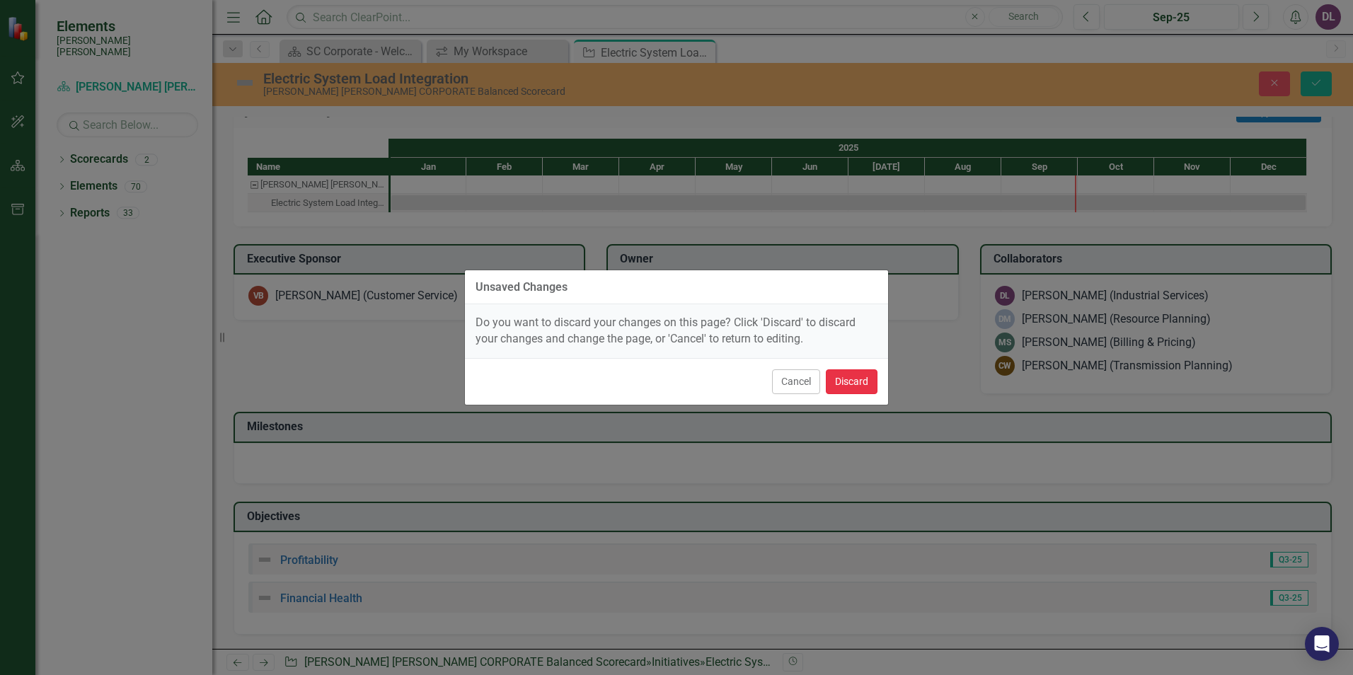
click at [864, 381] on button "Discard" at bounding box center [852, 381] width 52 height 25
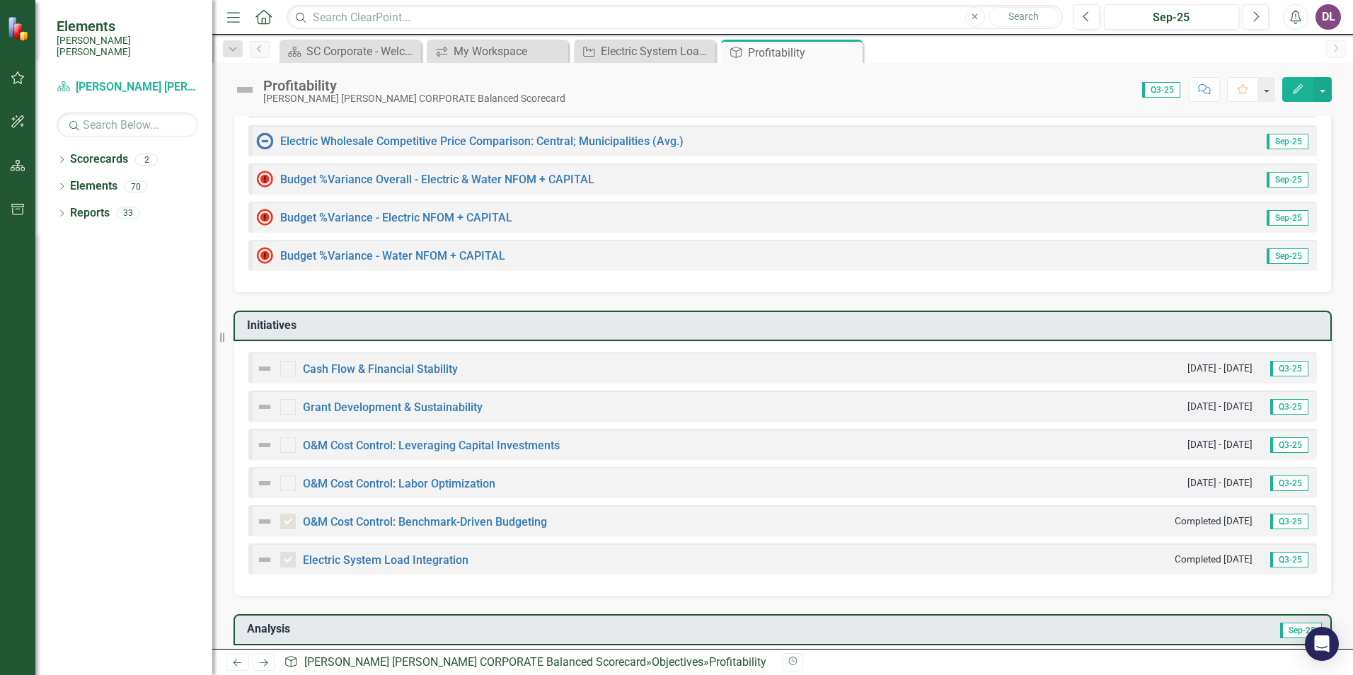
scroll to position [125, 0]
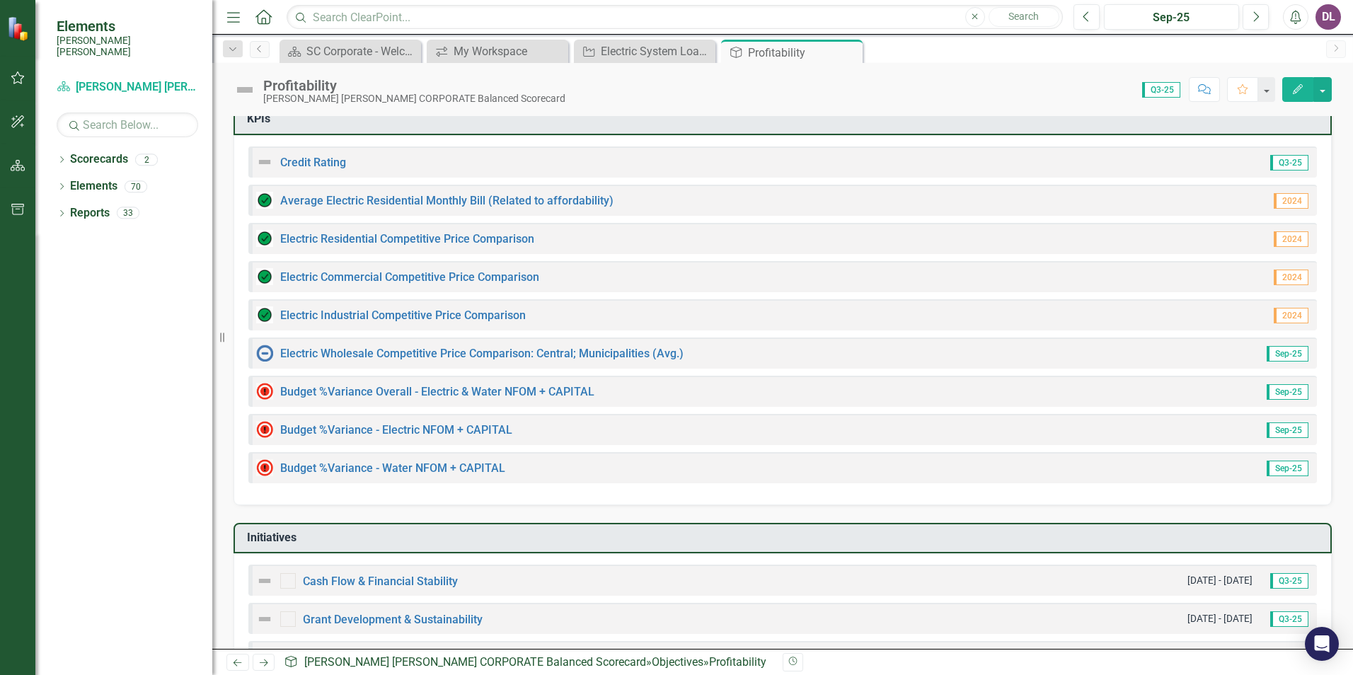
click at [21, 64] on button "button" at bounding box center [18, 79] width 32 height 30
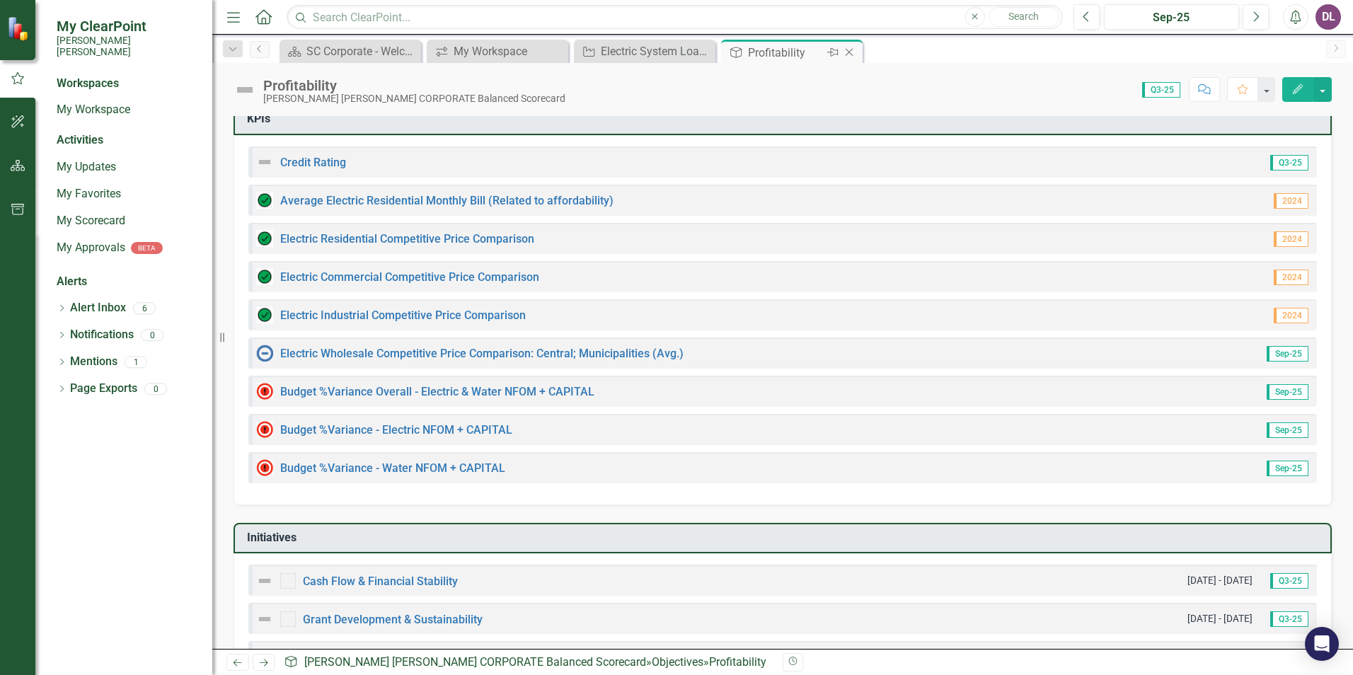
click at [845, 48] on icon "Close" at bounding box center [849, 52] width 14 height 11
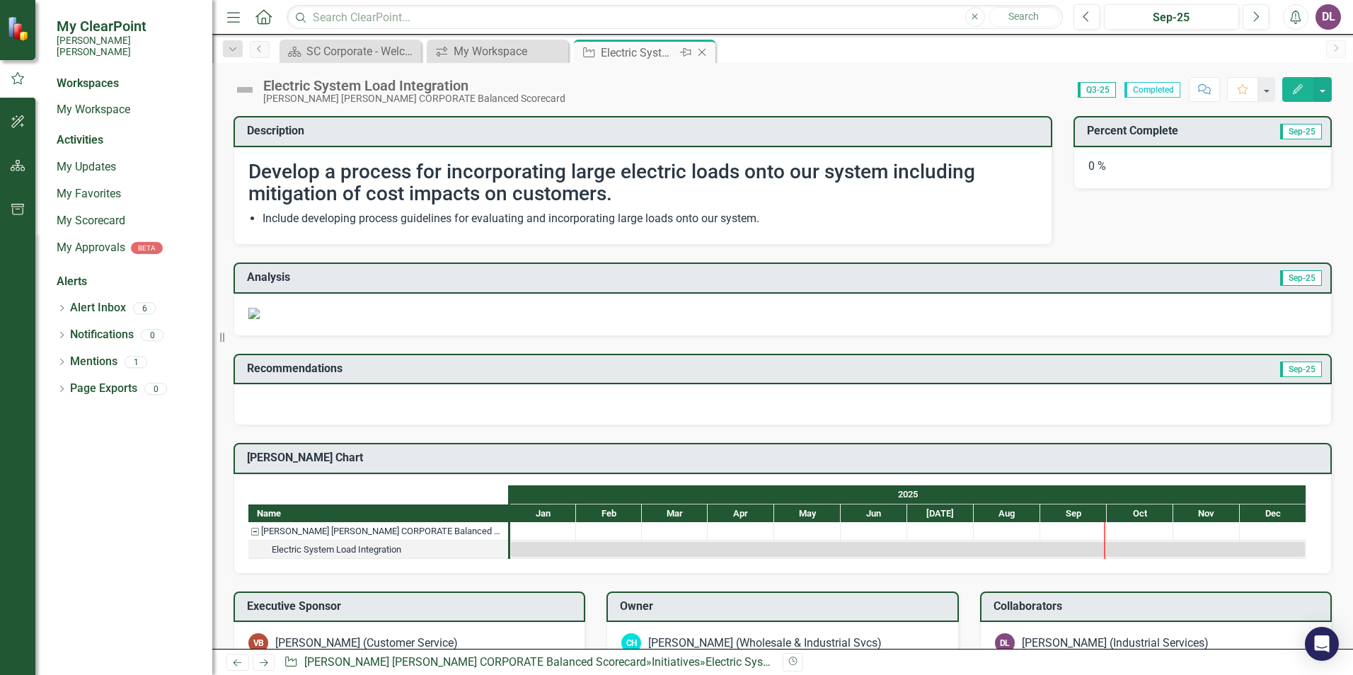
click at [703, 53] on icon "Close" at bounding box center [702, 52] width 14 height 11
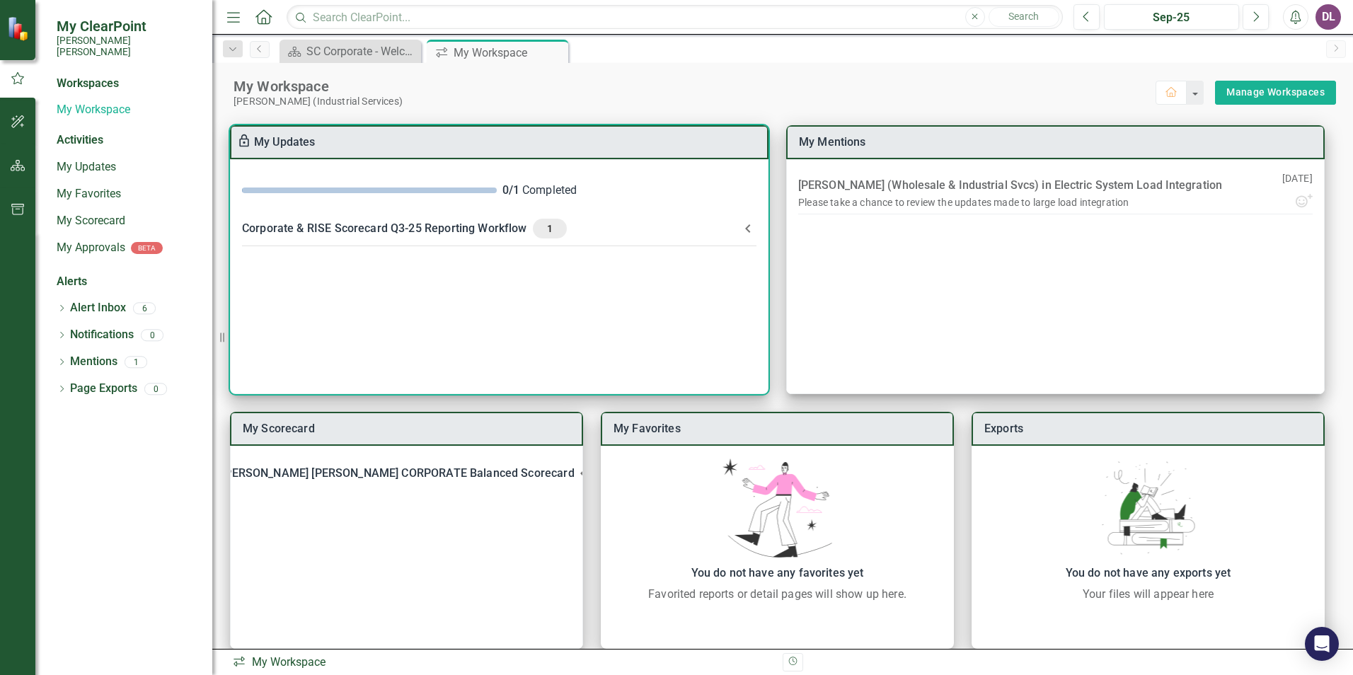
click at [469, 232] on div "Corporate & RISE Scorecard Q3-25 Reporting Workflow 1" at bounding box center [490, 229] width 497 height 20
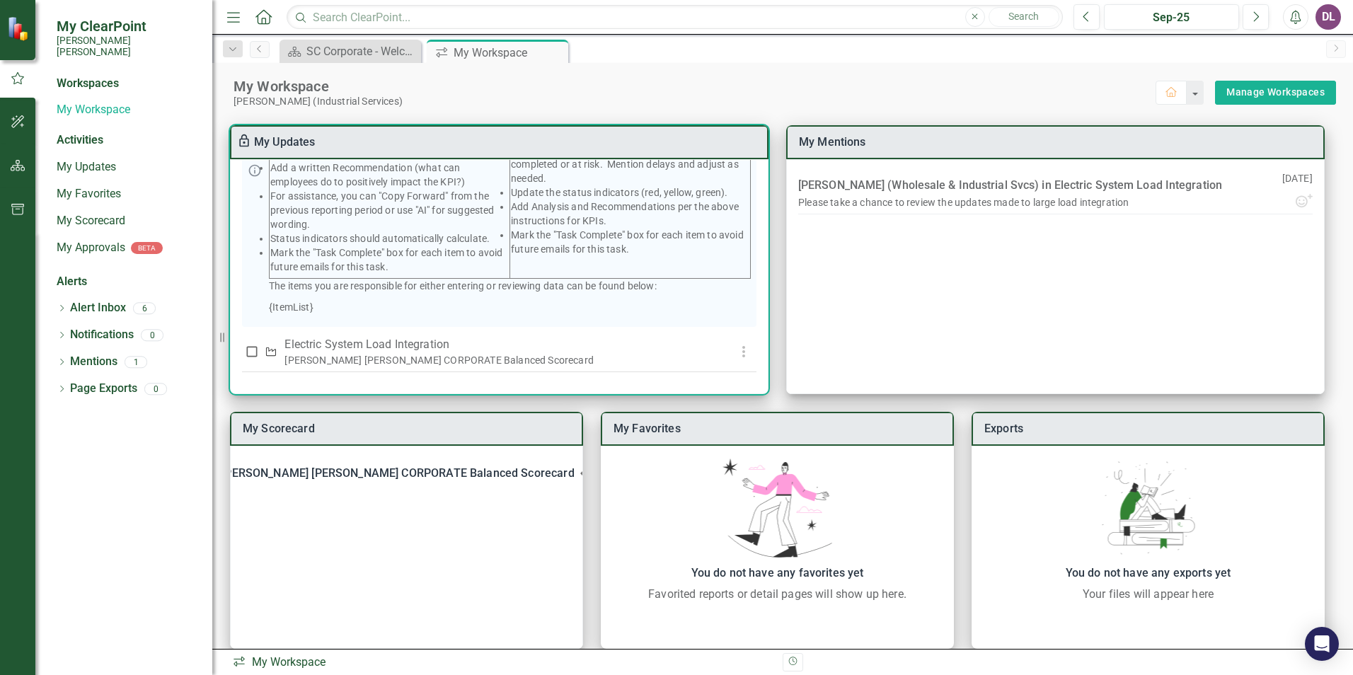
scroll to position [267, 0]
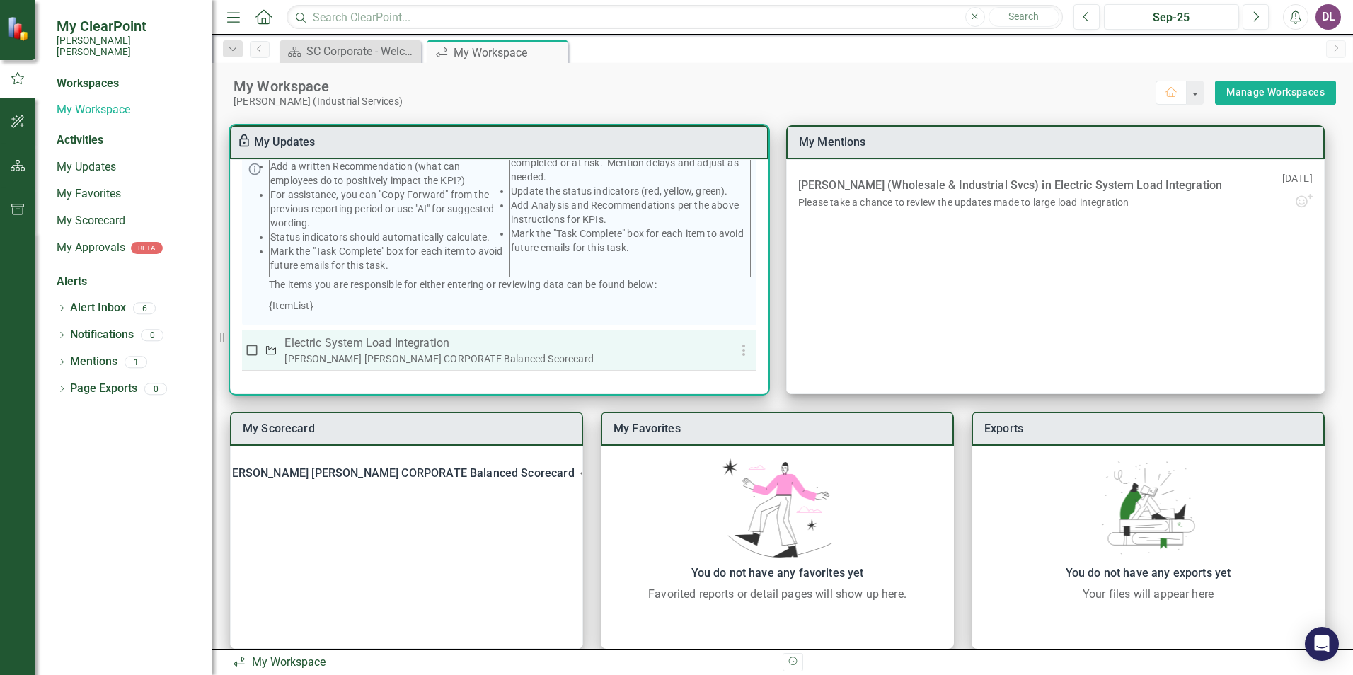
click at [443, 346] on p "Electric System Load Integration" at bounding box center [498, 343] width 428 height 17
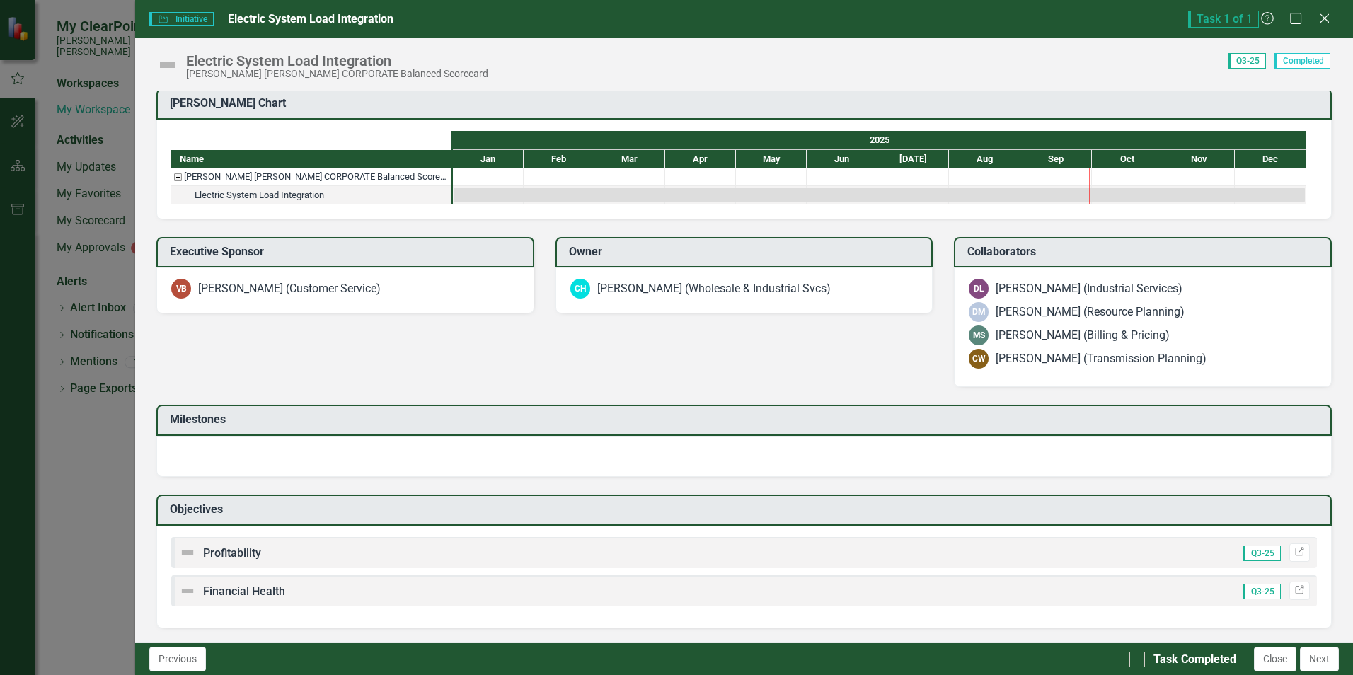
scroll to position [813, 0]
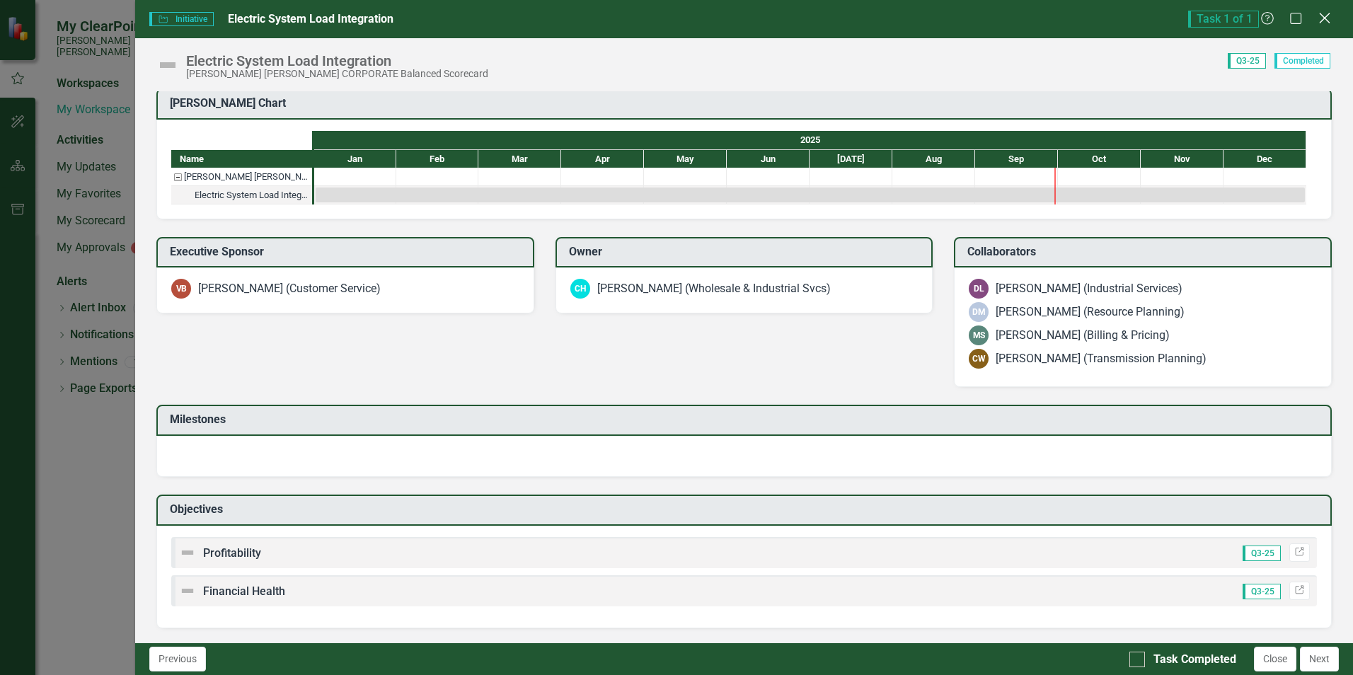
click at [1322, 20] on icon "Close" at bounding box center [1324, 17] width 18 height 13
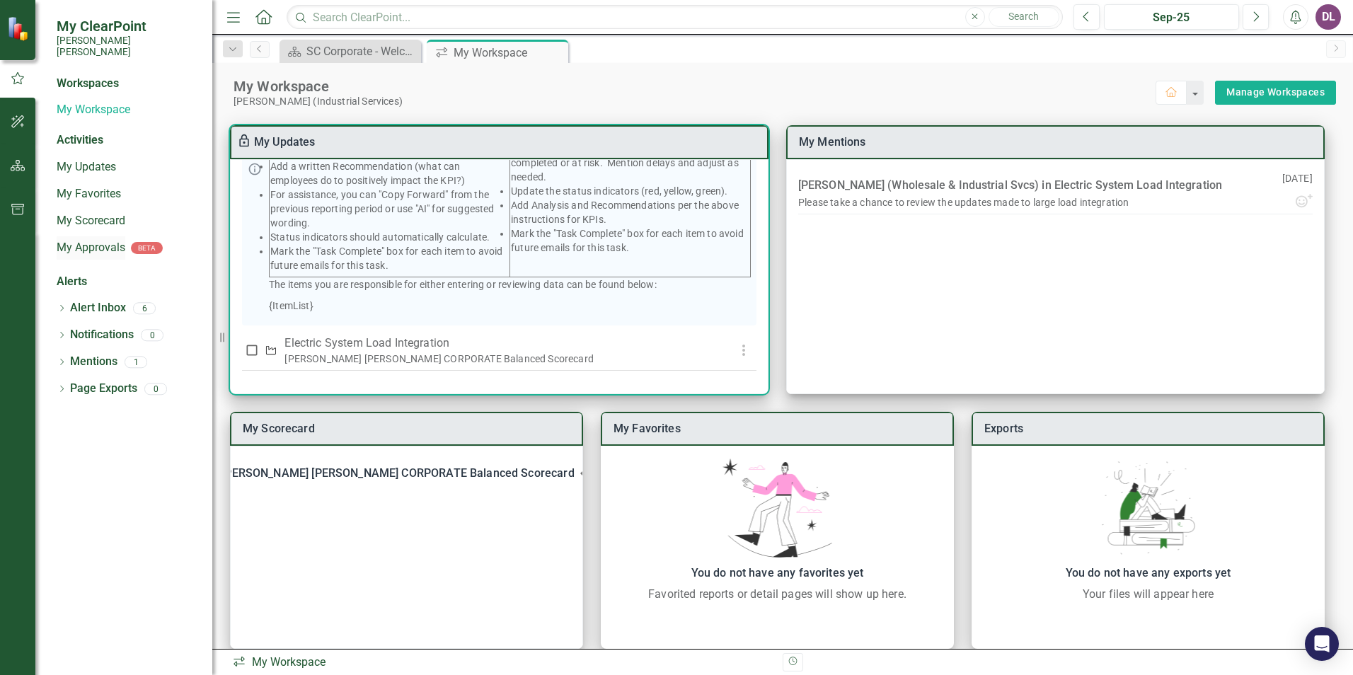
click at [79, 243] on link "My Approvals" at bounding box center [91, 248] width 69 height 16
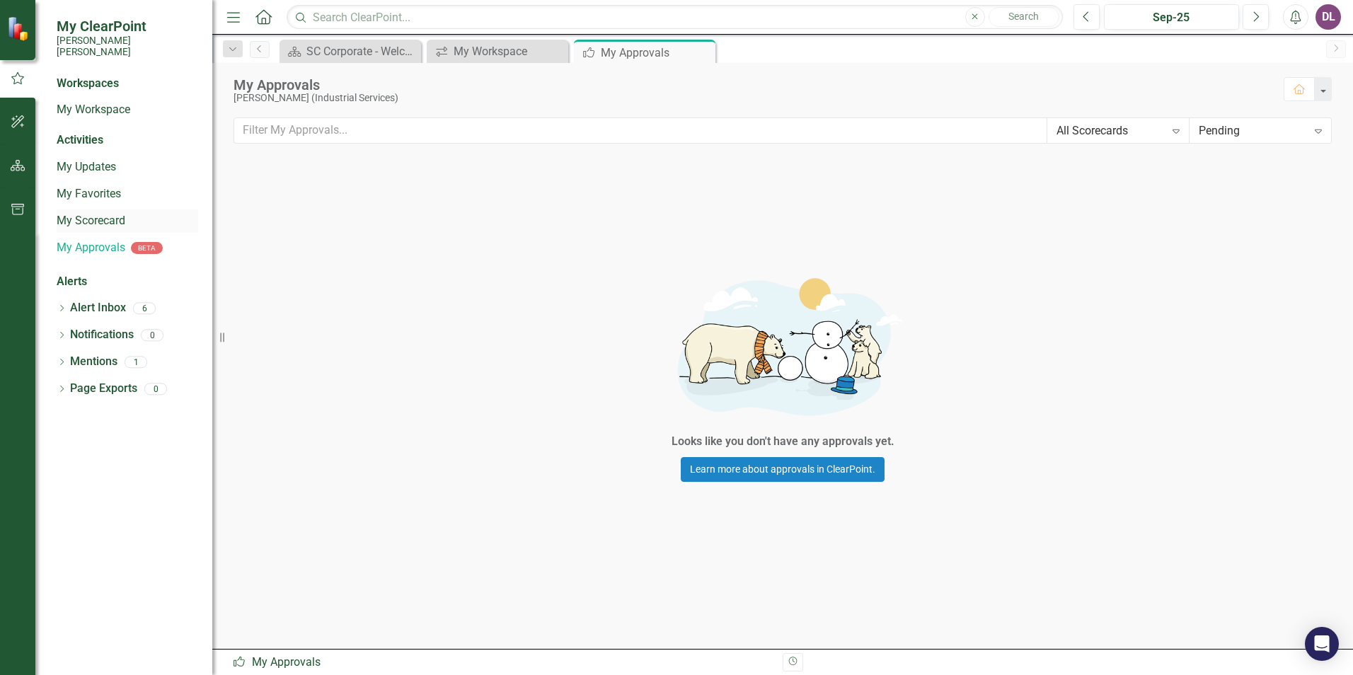
click at [93, 213] on link "My Scorecard" at bounding box center [128, 221] width 142 height 16
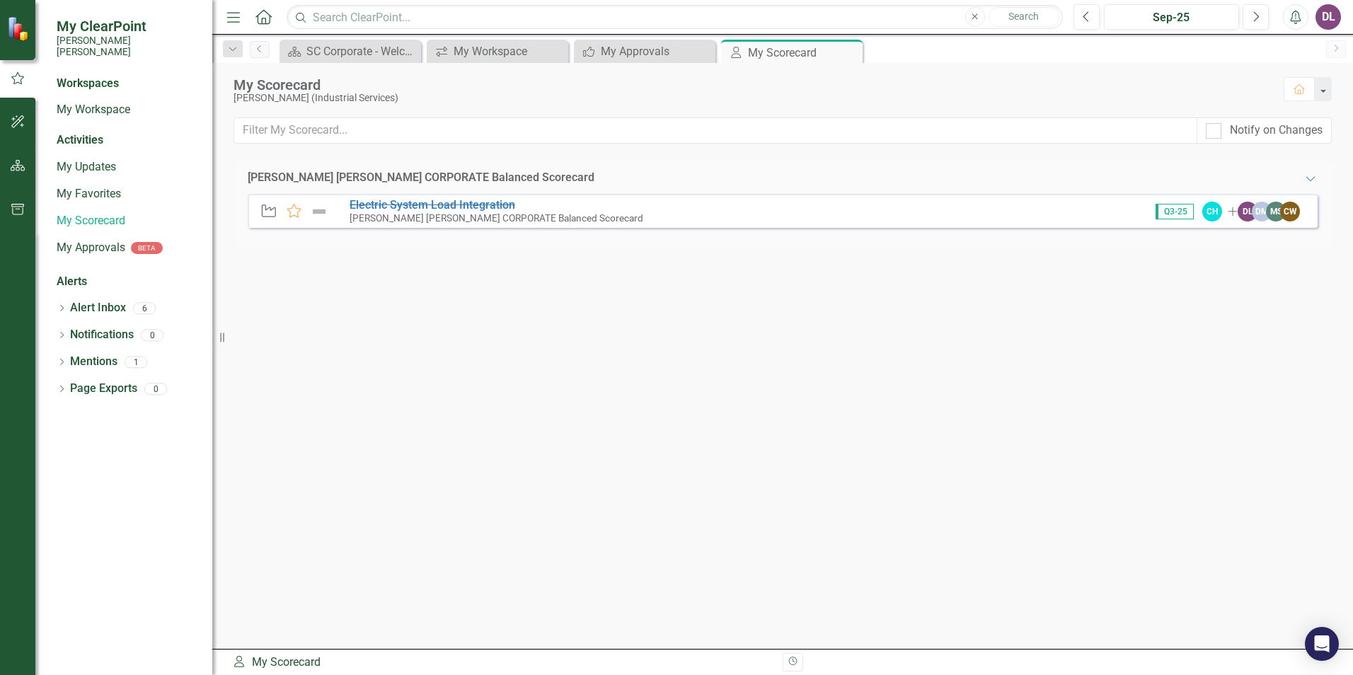
click at [484, 214] on small "[PERSON_NAME] [PERSON_NAME] CORPORATE Balanced Scorecard" at bounding box center [497, 217] width 294 height 11
click at [484, 207] on s "Electric System Load Integration" at bounding box center [433, 204] width 166 height 13
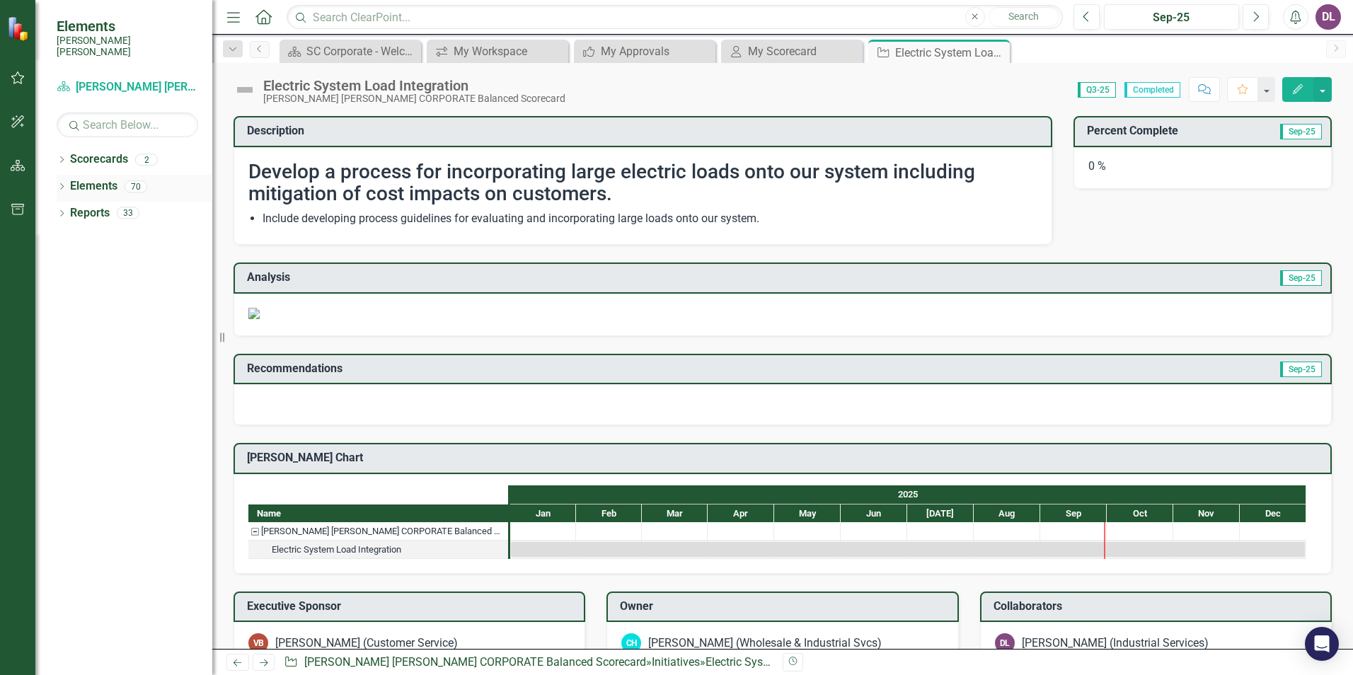
click at [61, 184] on icon "Dropdown" at bounding box center [62, 188] width 10 height 8
click at [134, 290] on link "Action Item Action Items" at bounding box center [118, 294] width 83 height 16
click at [67, 291] on icon "Dropdown" at bounding box center [69, 295] width 10 height 8
click at [145, 311] on div "test 2026 Strategy Action Item #1" at bounding box center [156, 317] width 113 height 13
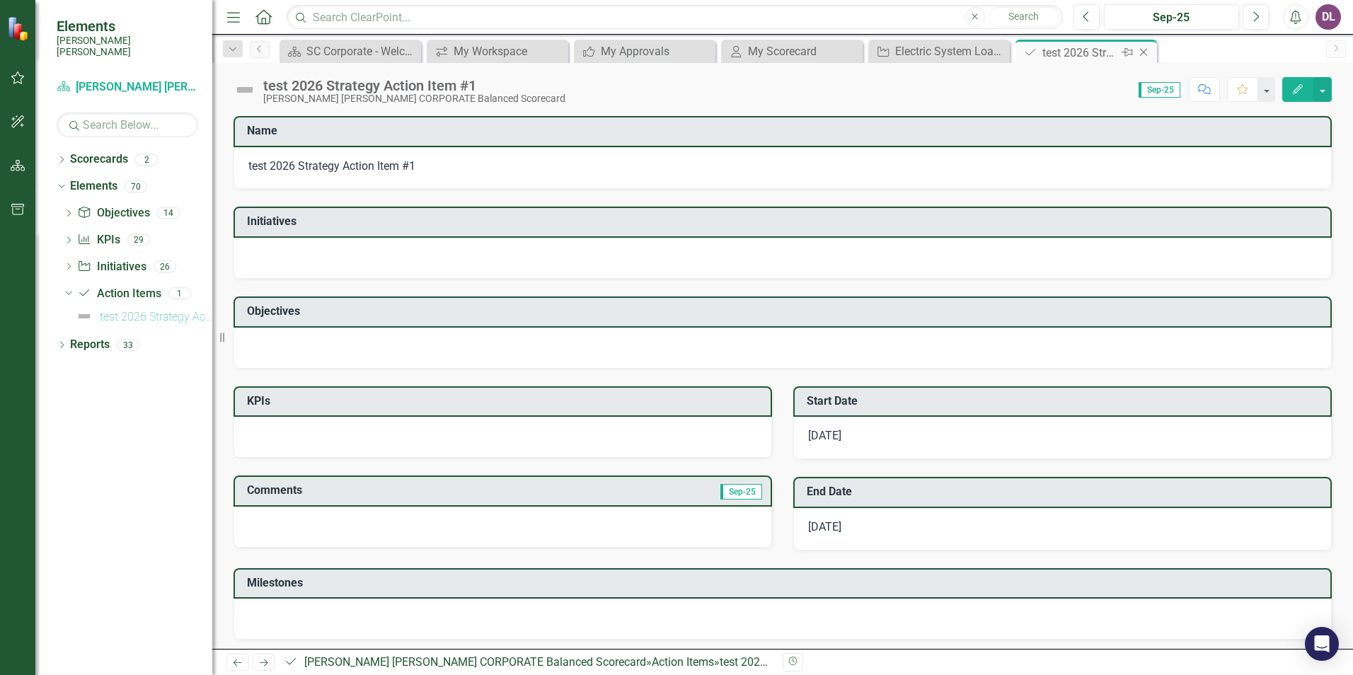
click at [1149, 52] on icon "Close" at bounding box center [1143, 52] width 14 height 11
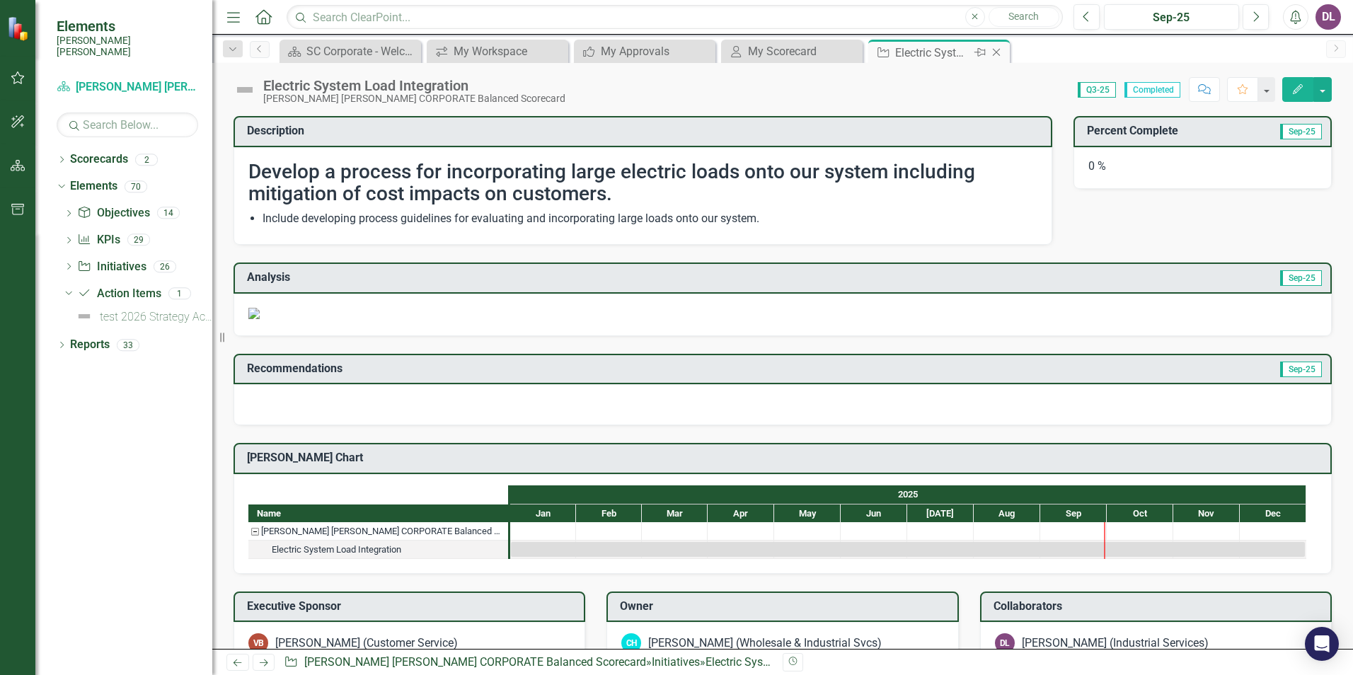
click at [1002, 52] on icon "Close" at bounding box center [996, 52] width 14 height 11
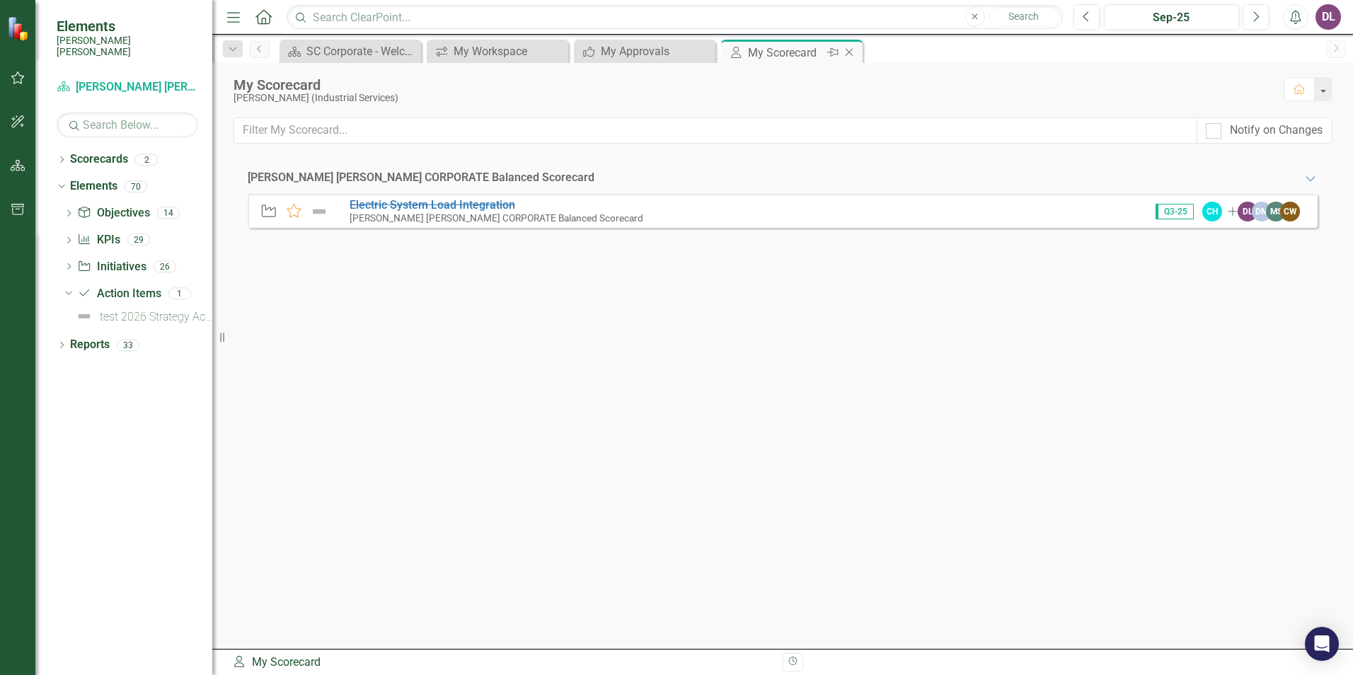
click at [853, 53] on icon "Close" at bounding box center [849, 52] width 14 height 11
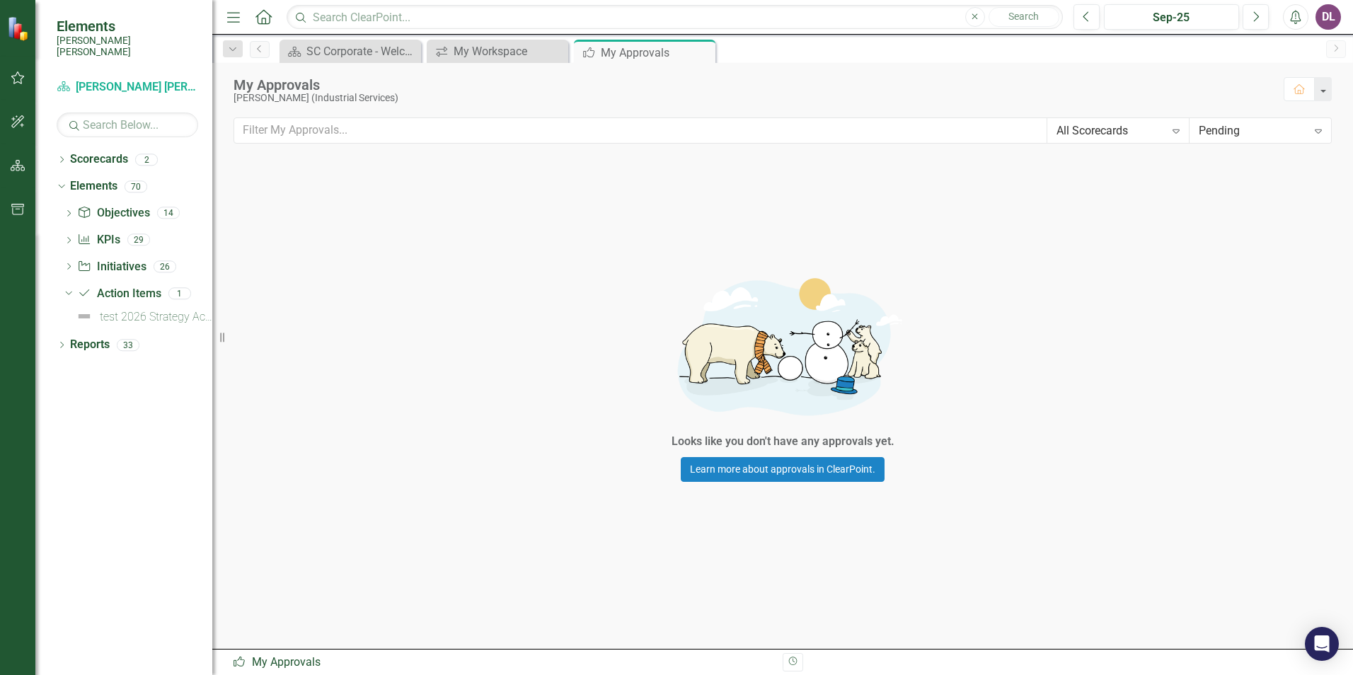
drag, startPoint x: 702, startPoint y: 55, endPoint x: 671, endPoint y: 56, distance: 31.1
click at [0, 0] on icon "Close" at bounding box center [0, 0] width 0 height 0
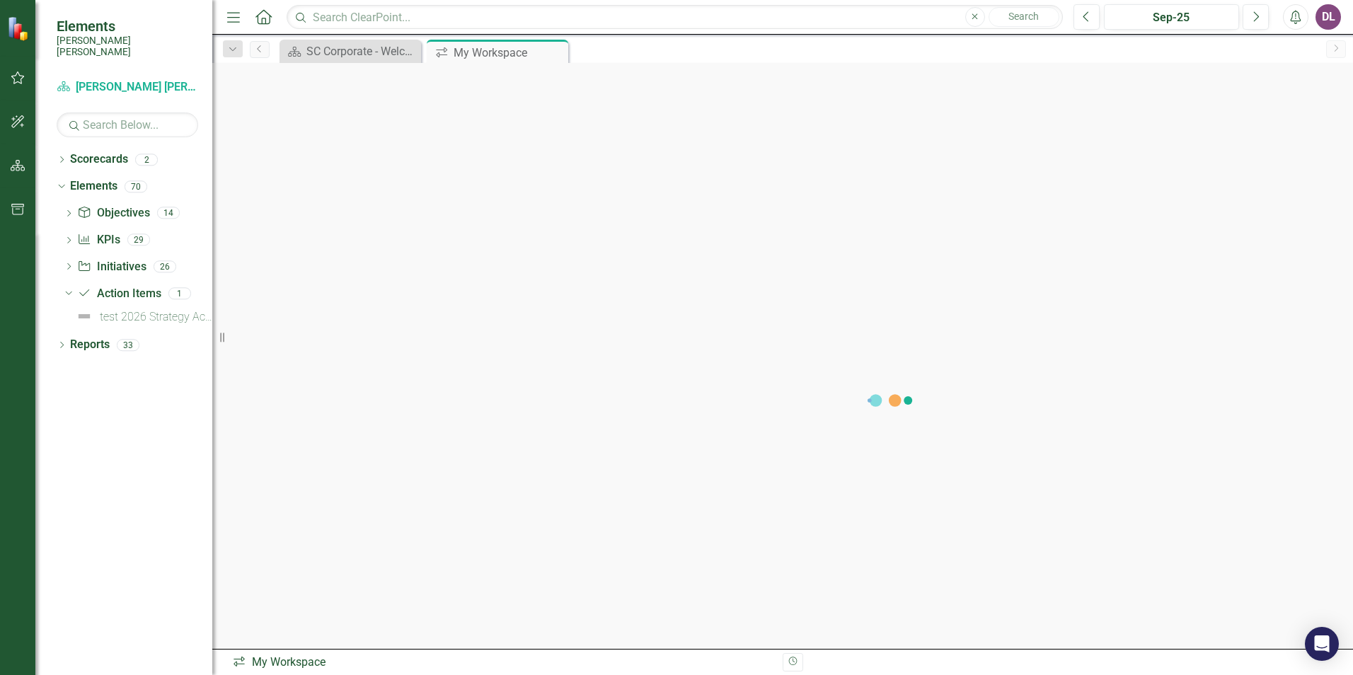
drag, startPoint x: 553, startPoint y: 52, endPoint x: 500, endPoint y: 61, distance: 53.7
click at [0, 0] on icon "Close" at bounding box center [0, 0] width 0 height 0
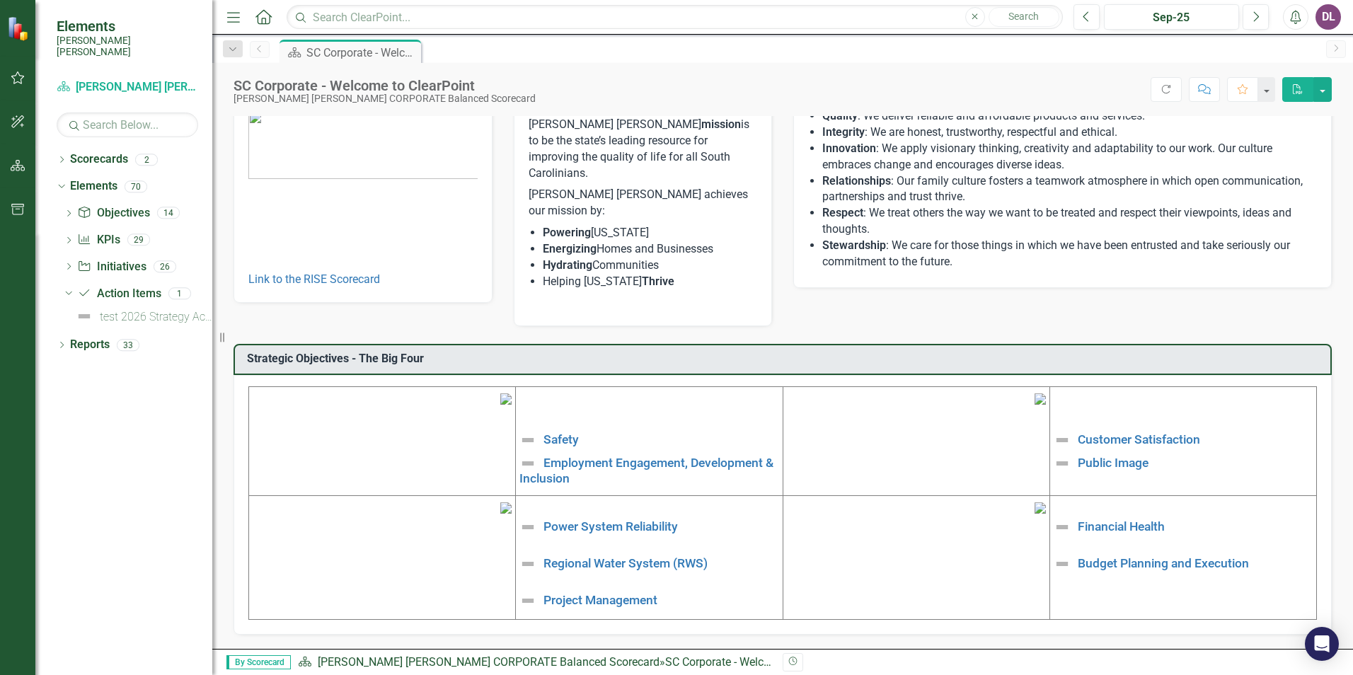
scroll to position [213, 0]
